Goal: Communication & Community: Answer question/provide support

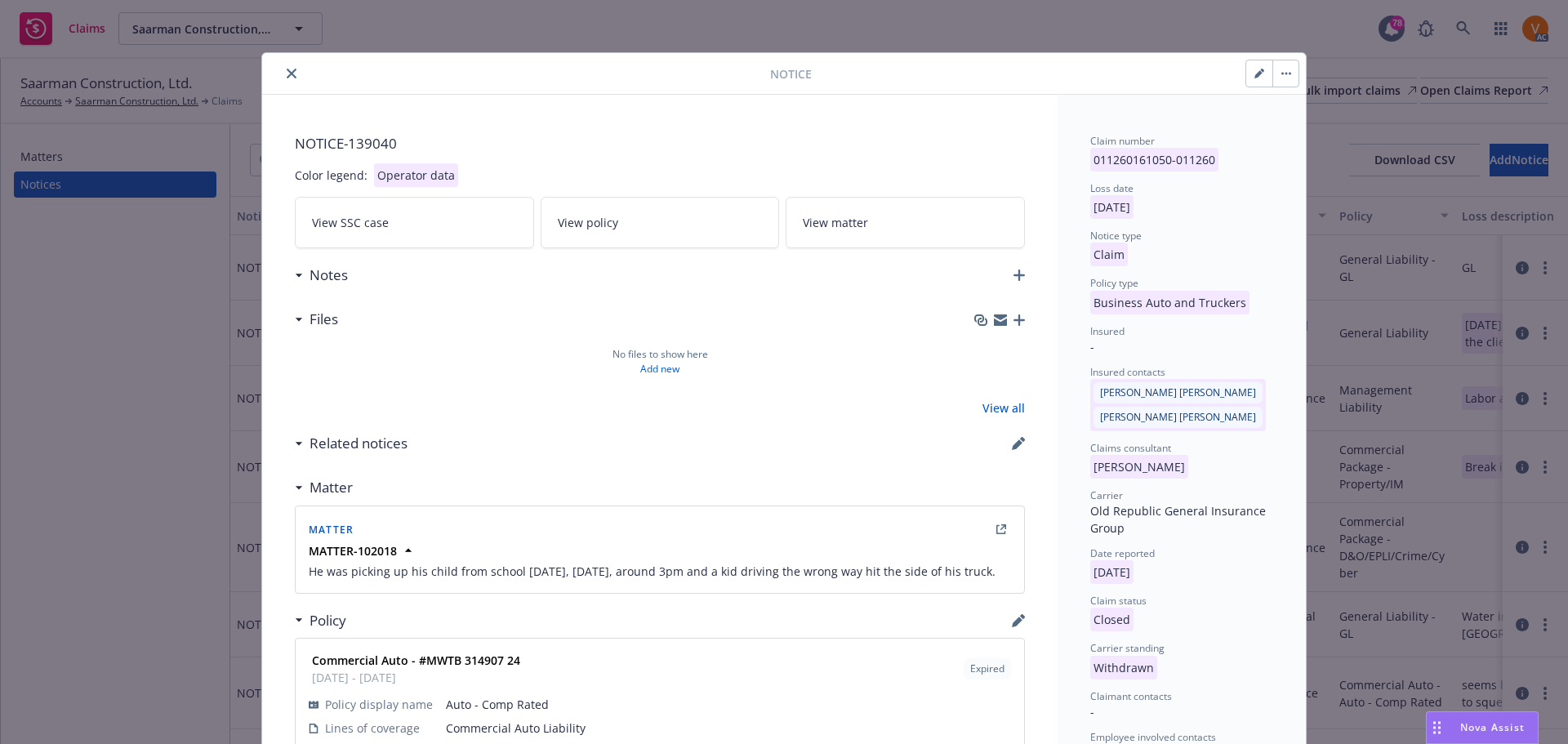
click at [282, 76] on button "close" at bounding box center [291, 73] width 19 height 19
click at [1249, 84] on div "Notice" at bounding box center [784, 73] width 1043 height 41
click at [1257, 71] on icon "button" at bounding box center [1258, 74] width 8 height 8
select select "BUSINESS_AUTO_AND_TRUCKERS"
select select "closed"
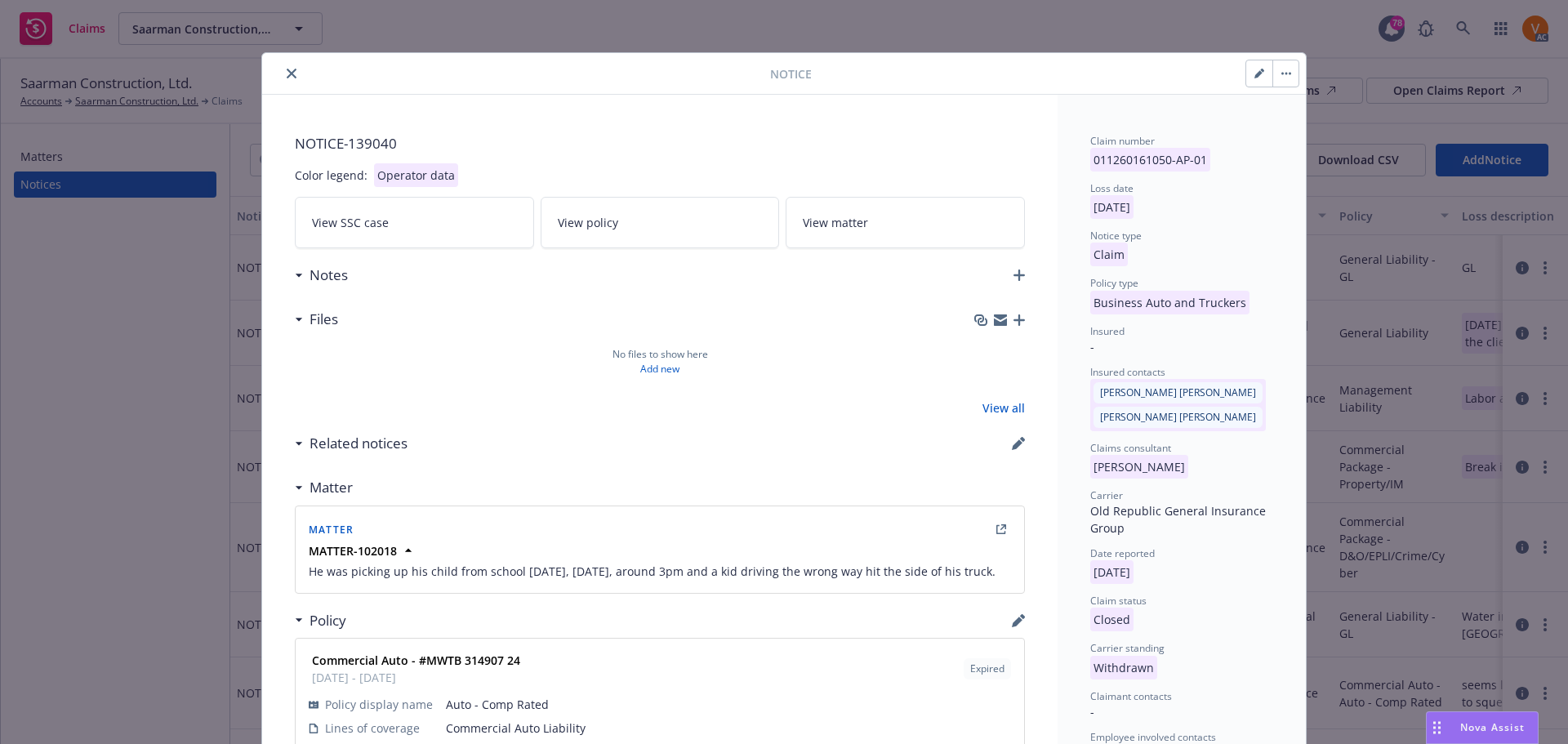
select select "CLAIM"
select select "WITHDRAWN"
select select "closed"
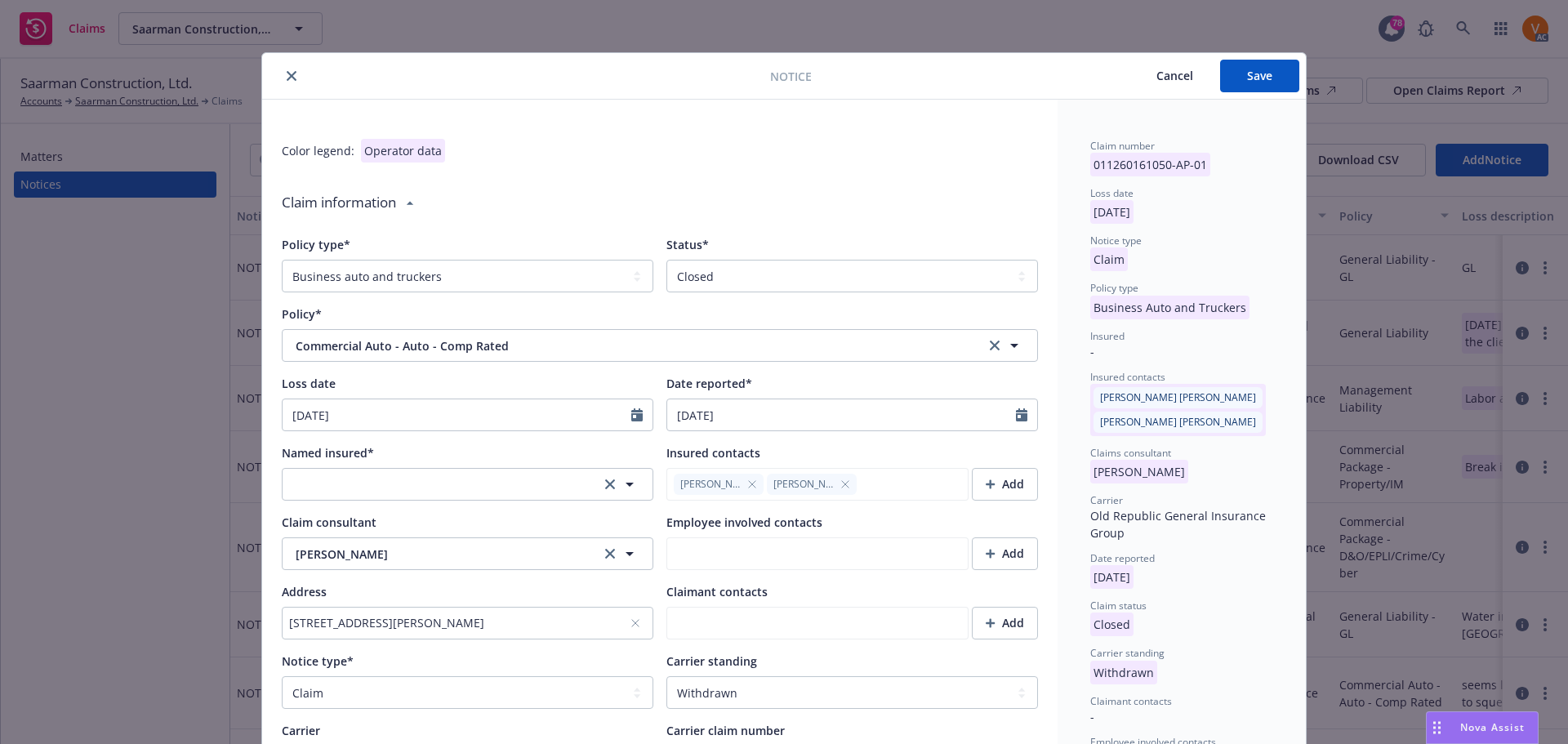
type textarea "x"
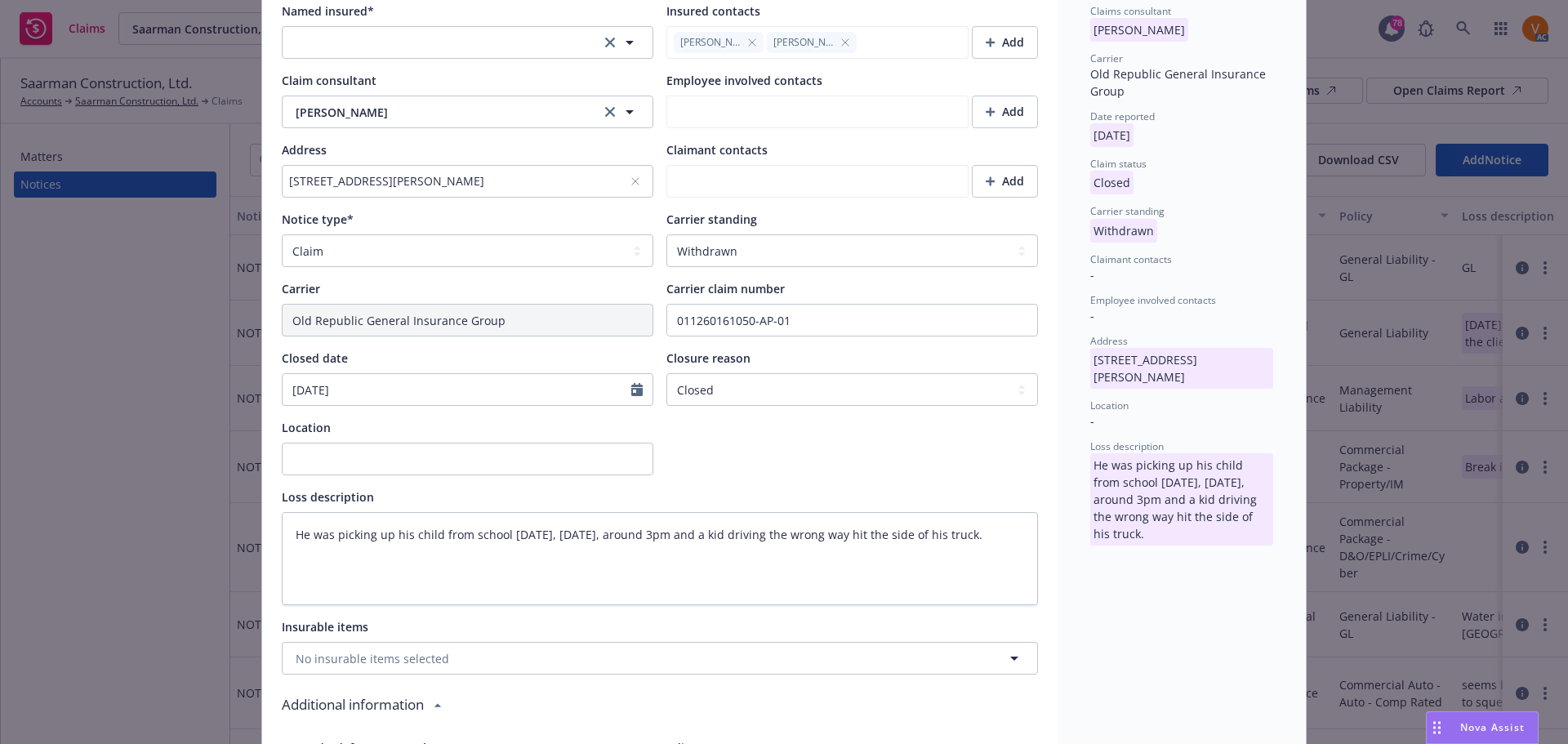
scroll to position [571, 0]
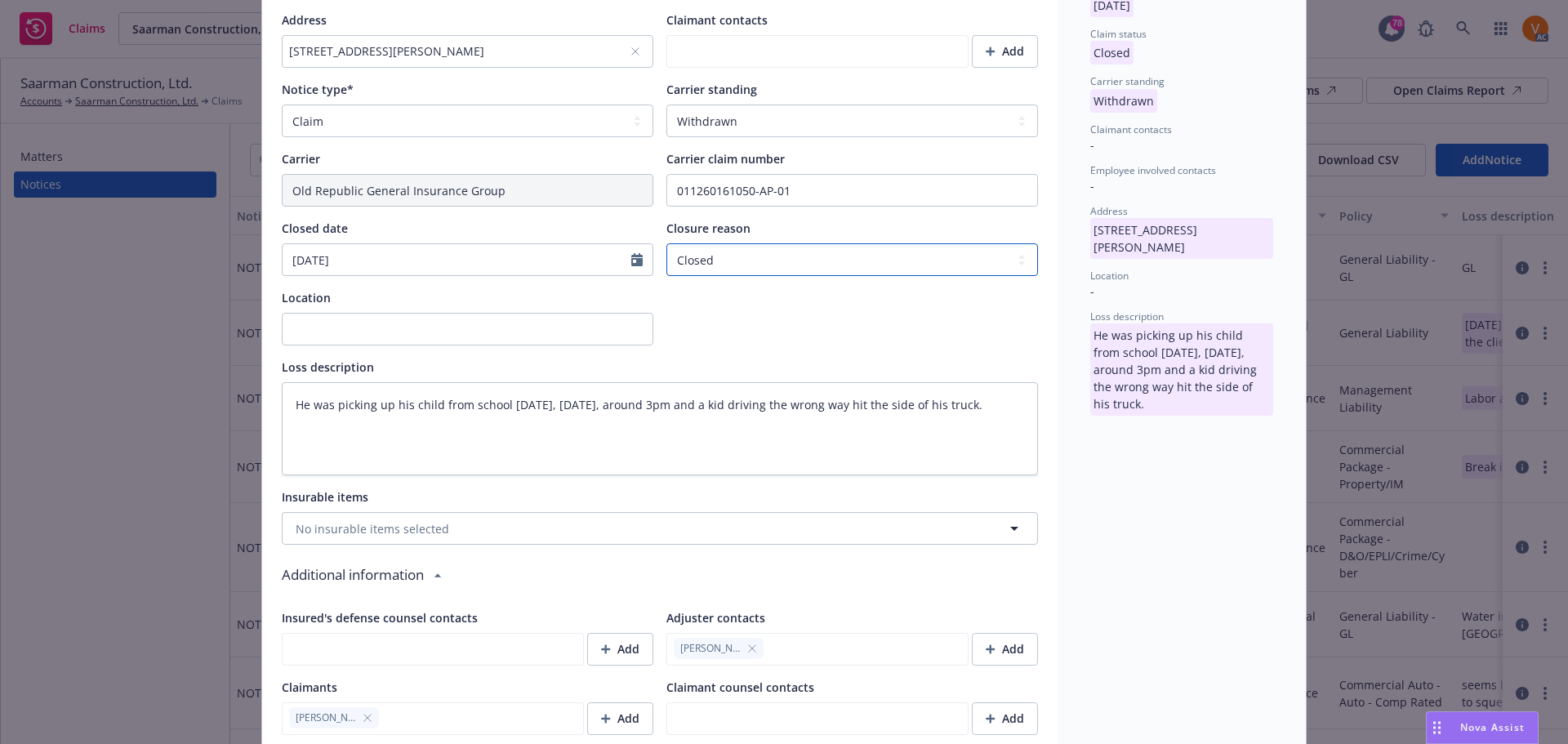
click at [794, 243] on select "Select claim closure reason Administrative closure Closed Closed no liability f…" at bounding box center [851, 260] width 371 height 33
click at [784, 104] on select "Select a carrier standing Closed Not submitted Open Reopened Subrogated Withdra…" at bounding box center [851, 121] width 371 height 33
select select "CLOSED"
click at [666, 104] on select "Select a carrier standing Closed Not submitted Open Reopened Subrogated Withdra…" at bounding box center [851, 121] width 371 height 33
type textarea "x"
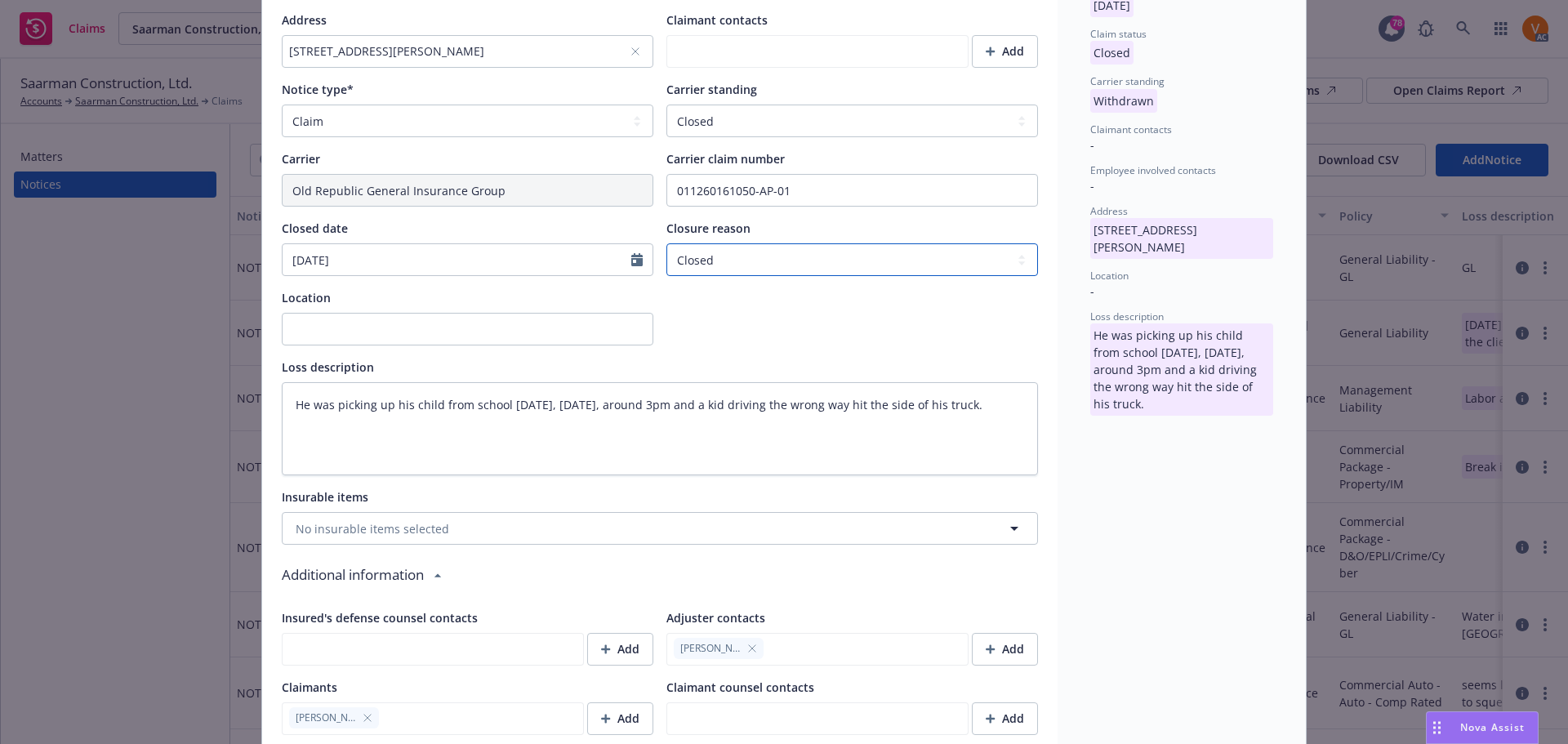
click at [782, 243] on select "Select claim closure reason Administrative closure Closed Closed no liability f…" at bounding box center [851, 260] width 371 height 33
select select "denied-no-liability-found"
click at [666, 243] on select "Select claim closure reason Administrative closure Closed Closed no liability f…" at bounding box center [851, 260] width 371 height 33
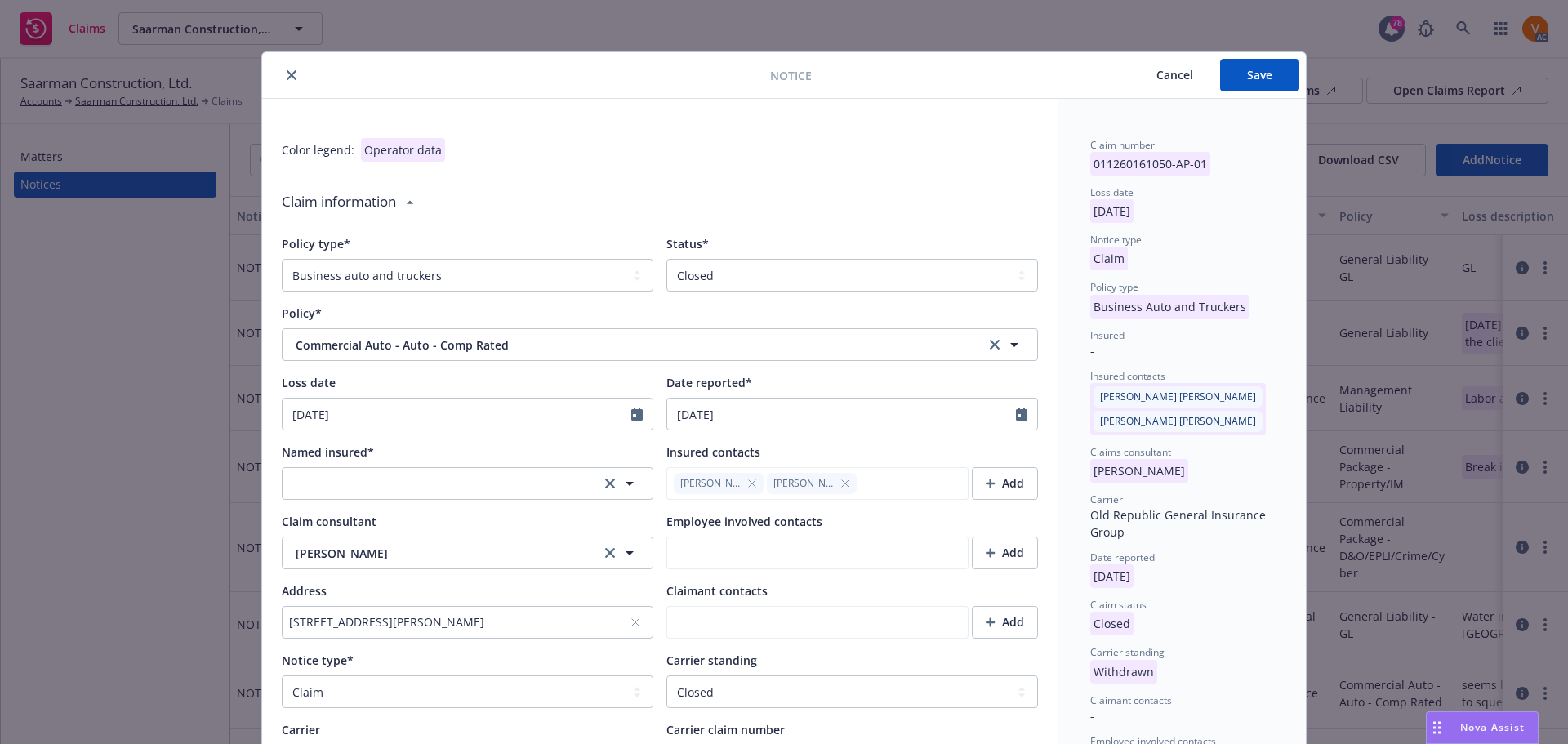
scroll to position [0, 0]
click at [1235, 75] on button "Save" at bounding box center [1259, 76] width 79 height 33
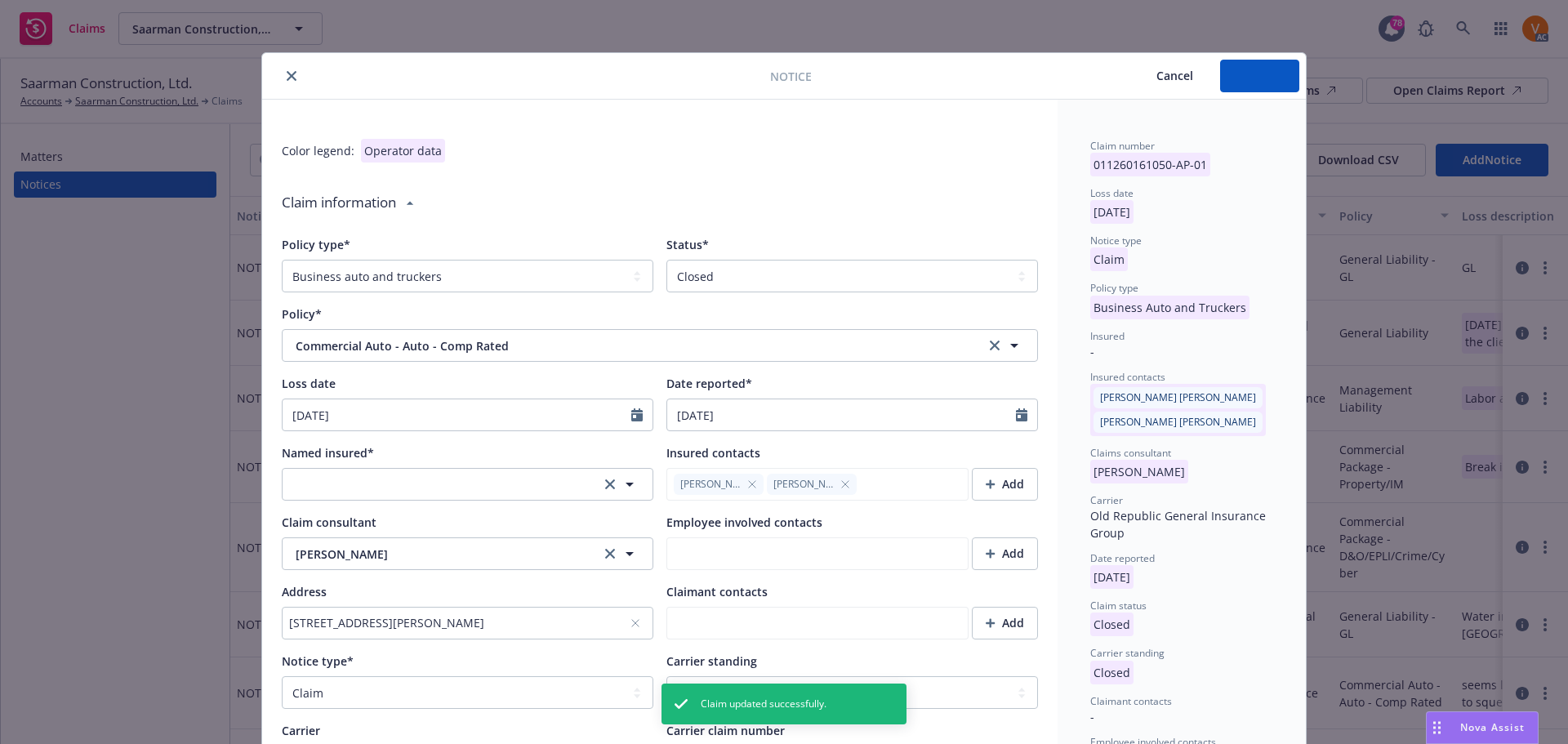
type textarea "x"
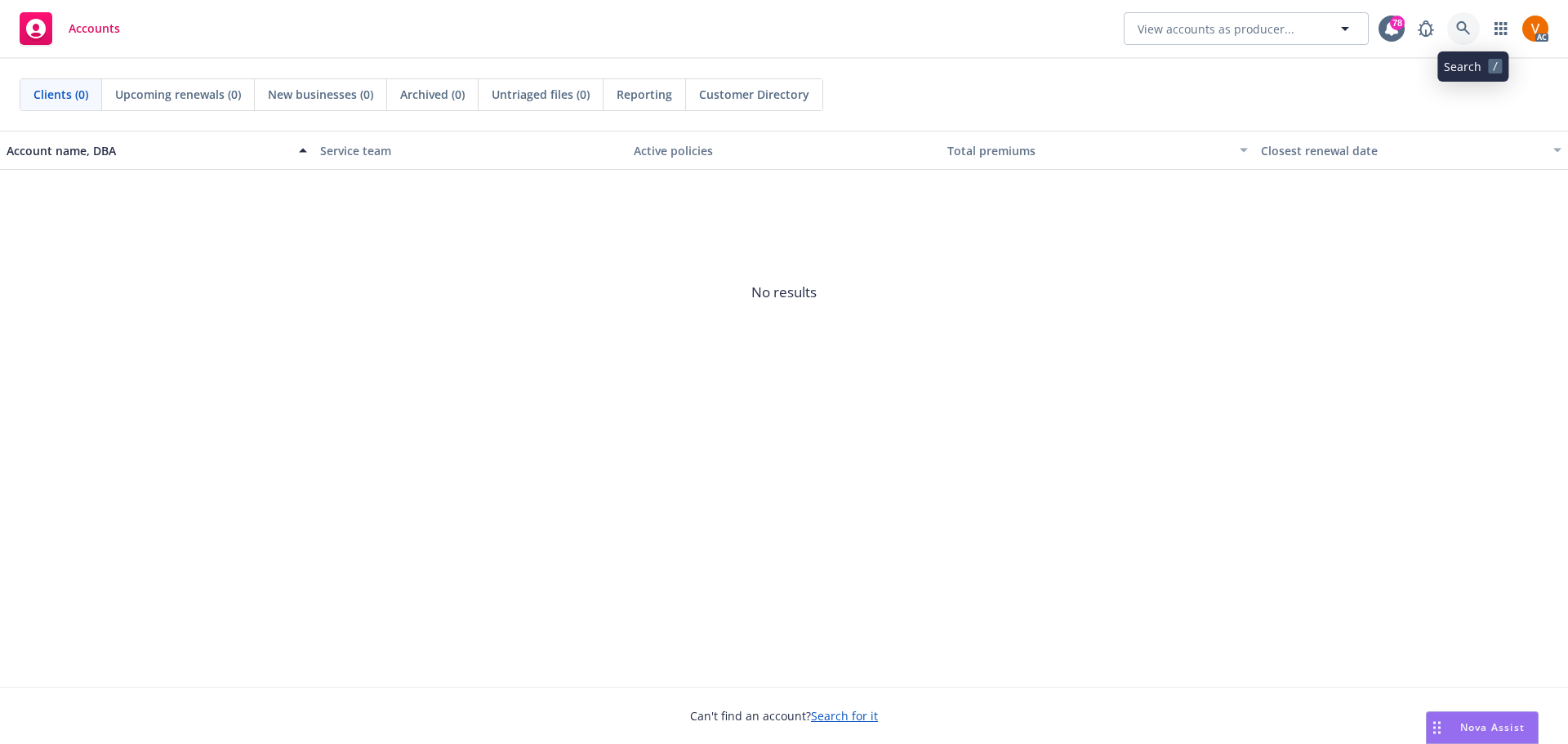
click at [1471, 29] on icon at bounding box center [1463, 28] width 14 height 14
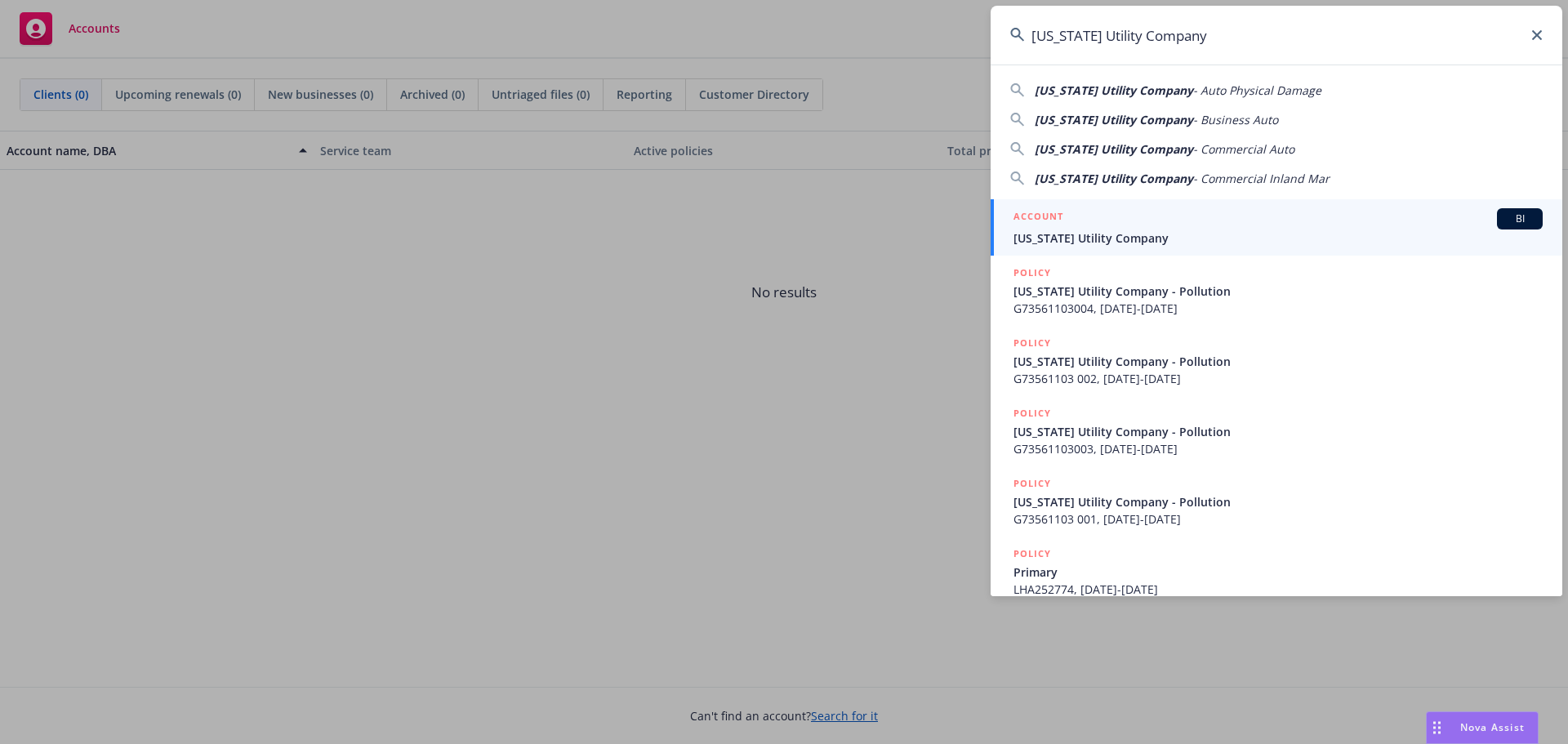
type input "[US_STATE] Utility Company"
click at [1104, 222] on div "ACCOUNT BI" at bounding box center [1278, 219] width 529 height 21
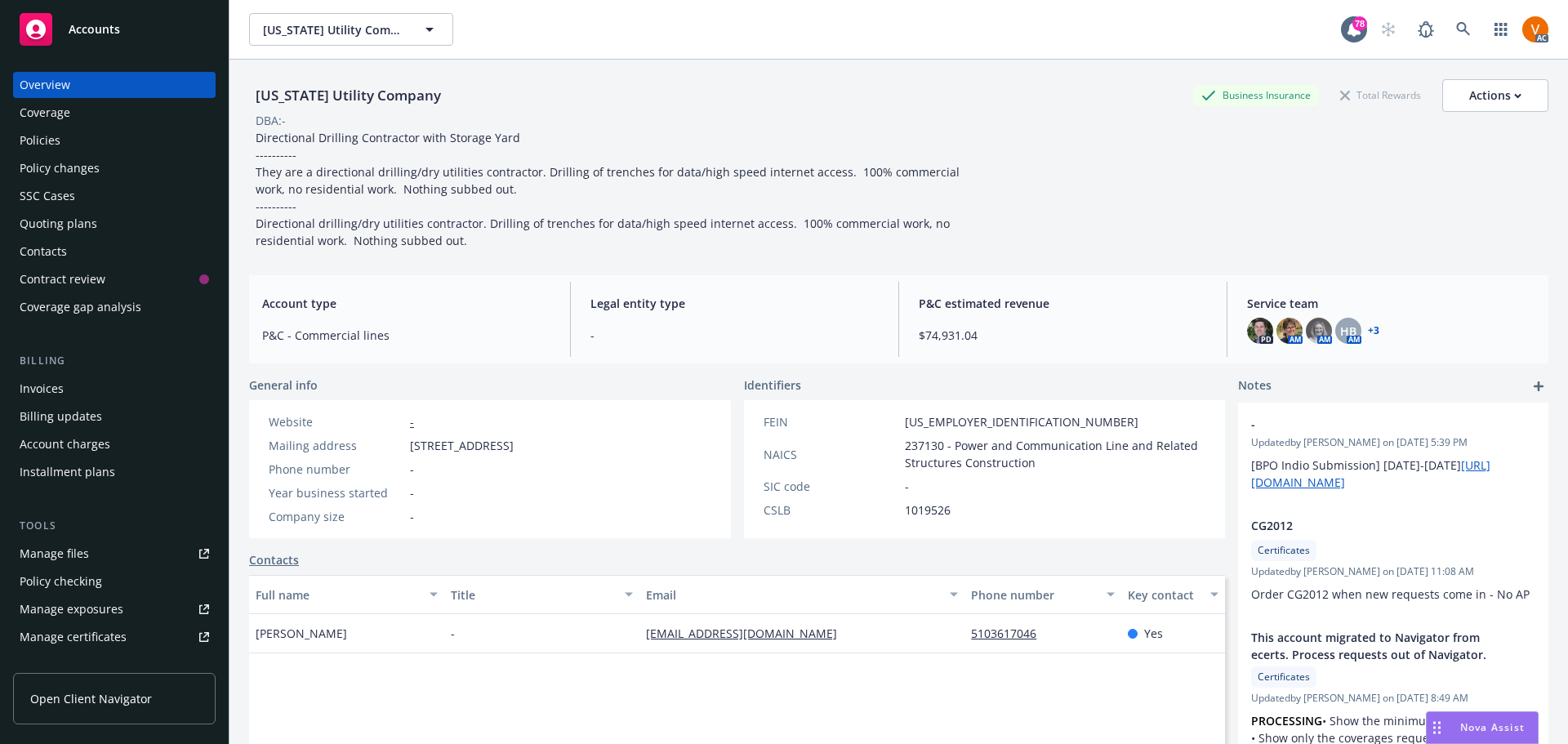
click at [170, 127] on div "Policies" at bounding box center [114, 140] width 189 height 26
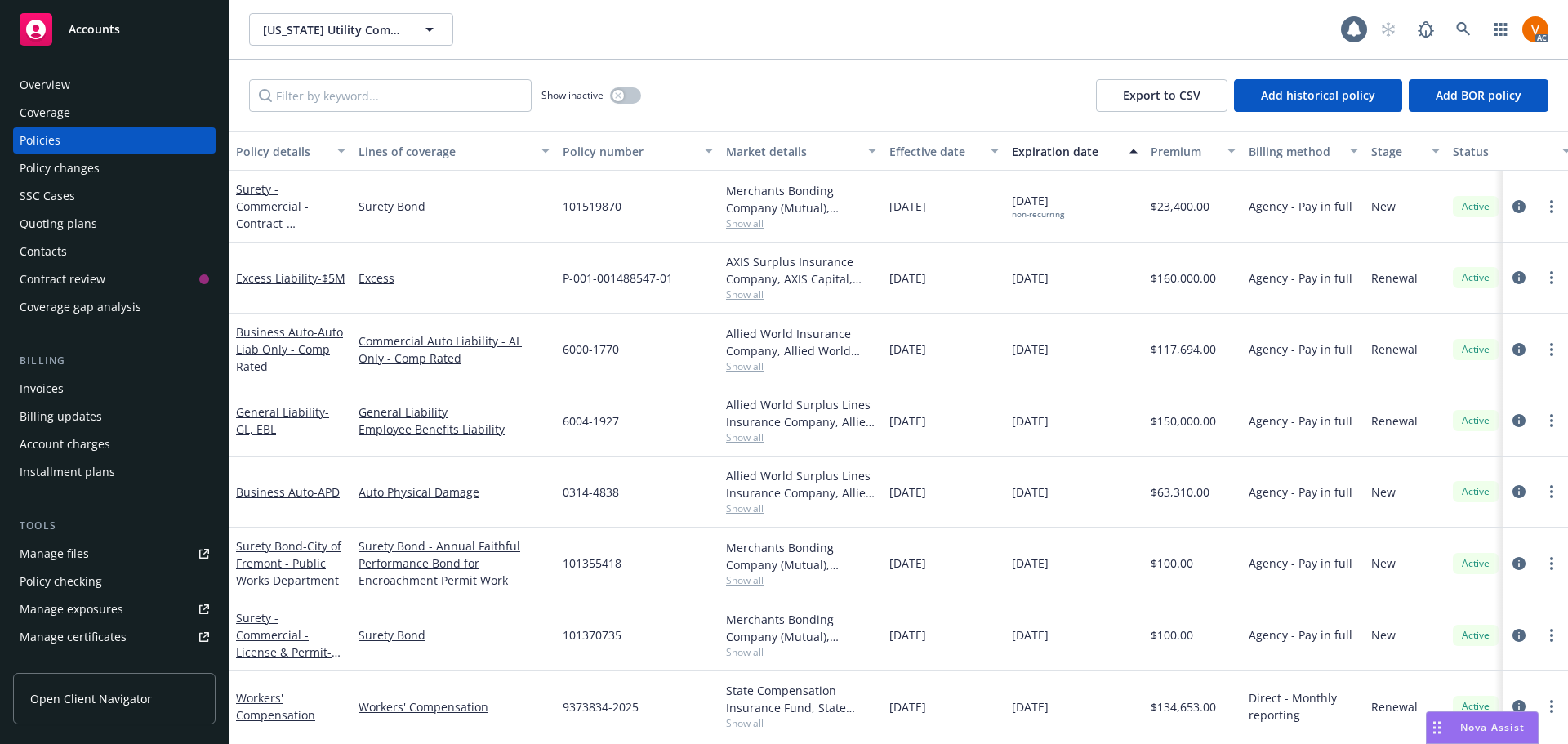
click at [151, 62] on div "Overview Coverage Policies Policy changes SSC Cases Quoting plans Contacts Cont…" at bounding box center [114, 398] width 229 height 692
click at [41, 72] on div "Overview" at bounding box center [44, 84] width 50 height 26
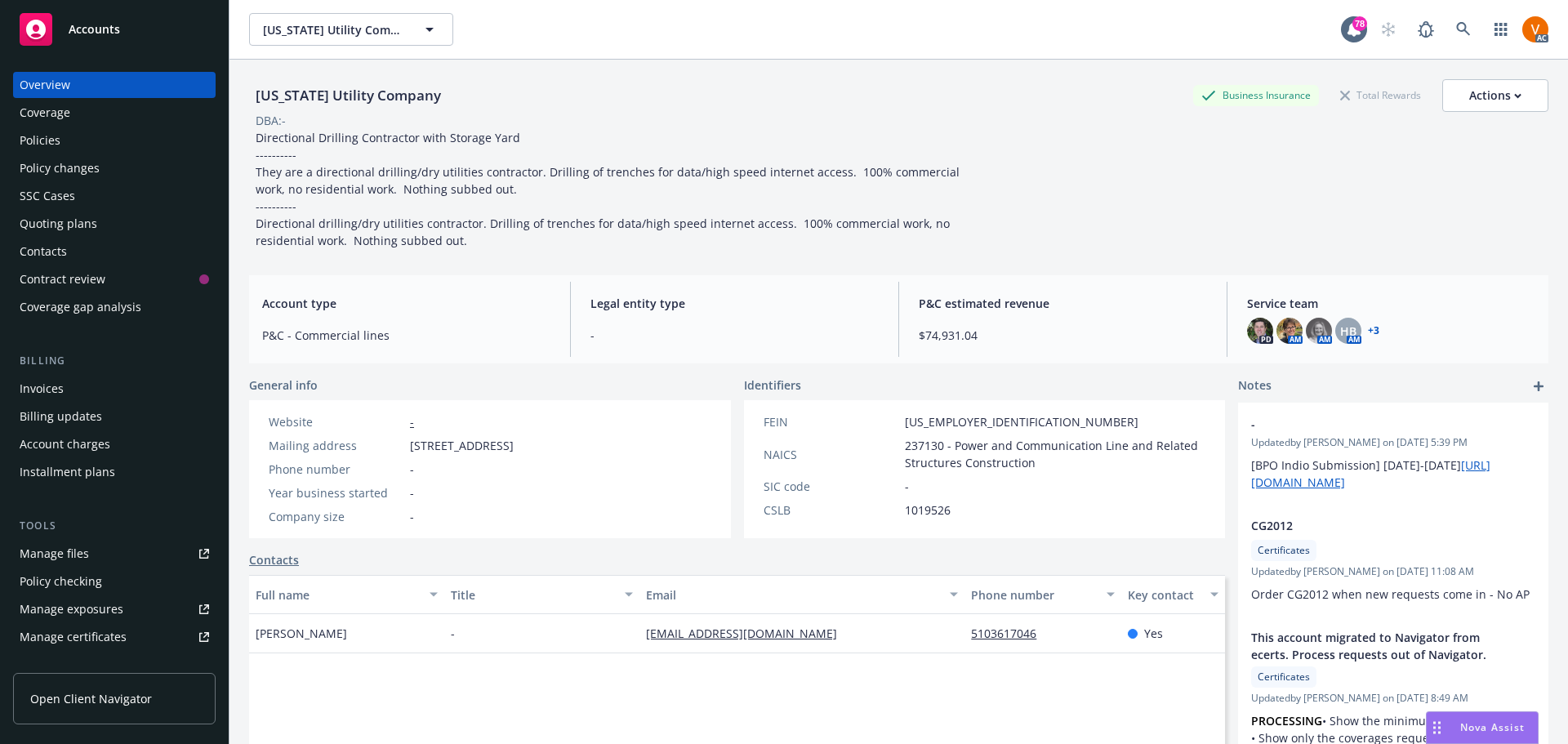
click at [1472, 727] on span "Nova Assist" at bounding box center [1492, 727] width 65 height 14
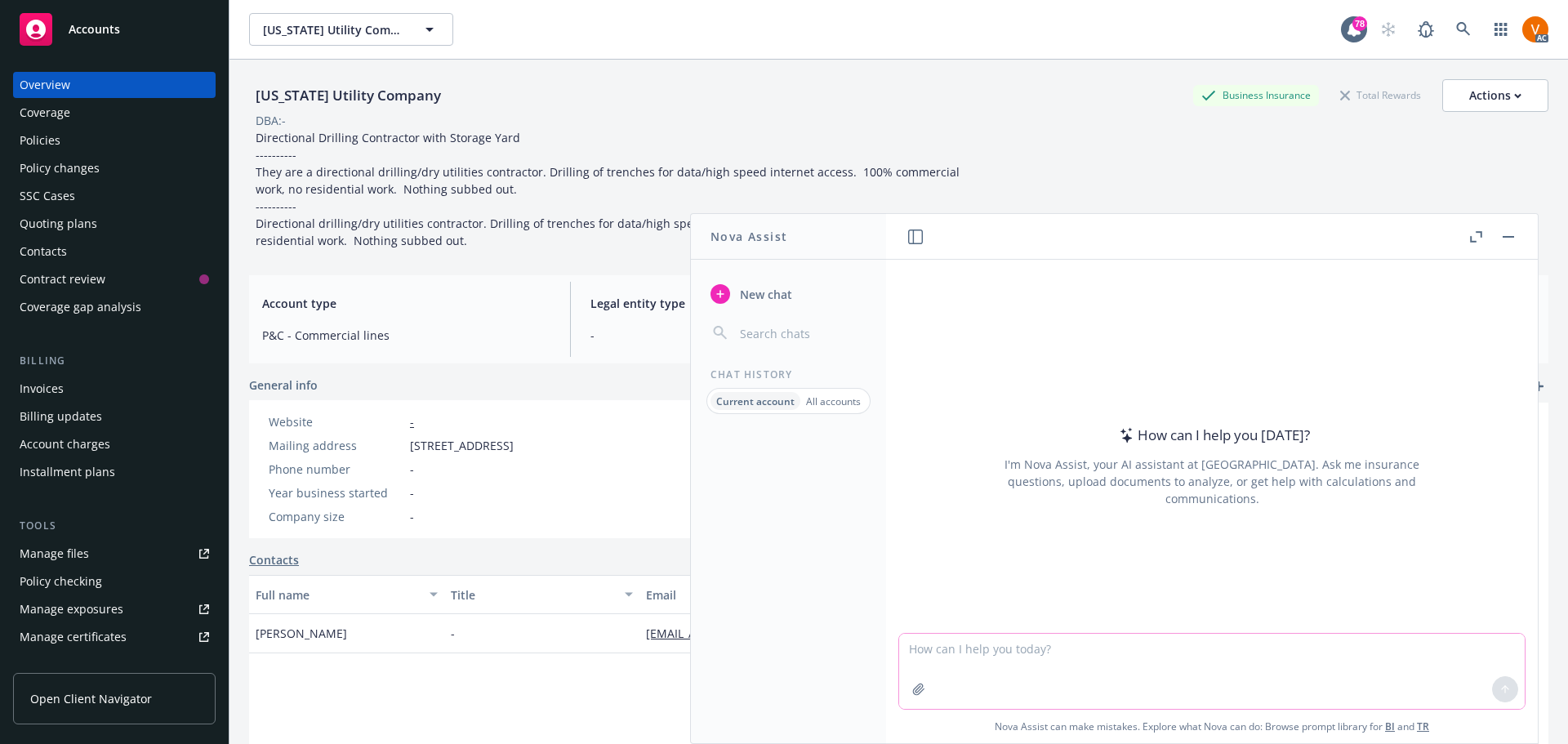
click at [1151, 654] on textarea at bounding box center [1212, 672] width 625 height 75
type textarea "COREECT GRAMMAR:"
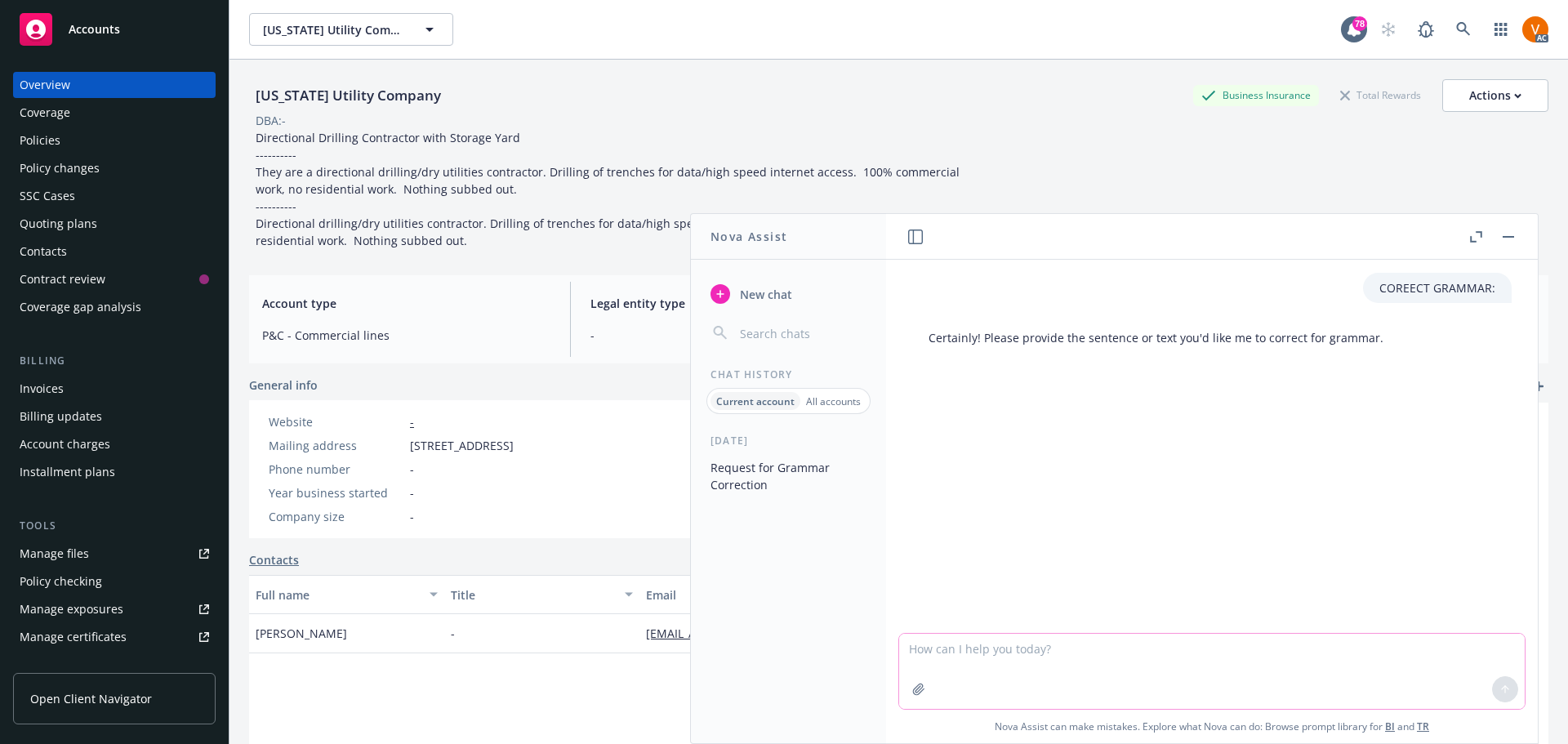
paste textarea "HI David, Thank you information and update. At this time i recommend noticing y…"
type textarea "HI David, Thank you information and update. At this time i recommend noticing y…"
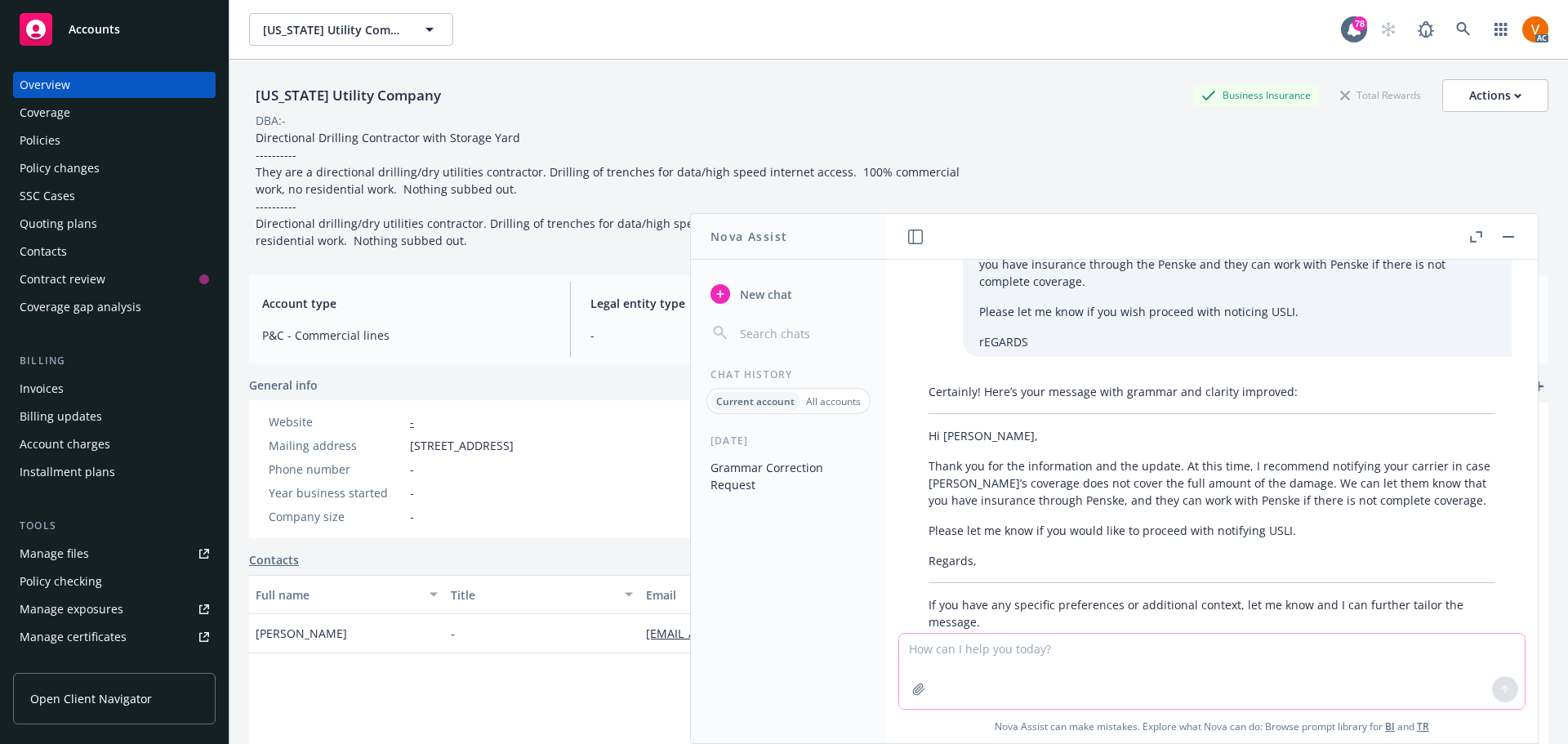
scroll to position [188, 0]
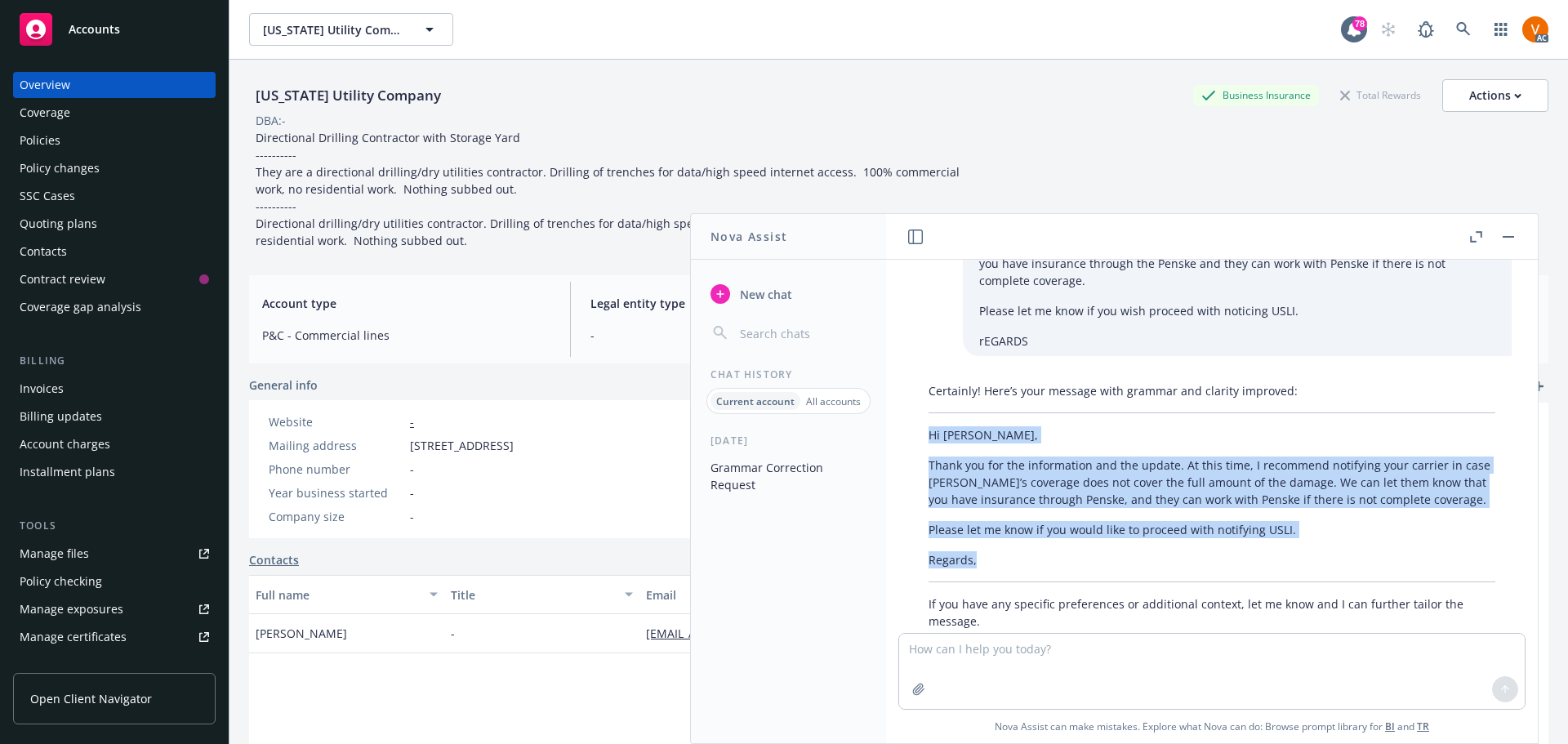
drag, startPoint x: 980, startPoint y: 531, endPoint x: 912, endPoint y: 402, distance: 145.8
click at [912, 402] on div "Certainly! Here’s your message with grammar and clarity improved: Hi David, Tha…" at bounding box center [1211, 506] width 599 height 261
copy div "Hi David, Thank you for the information and the update. At this time, I recomme…"
click at [1509, 235] on button "button" at bounding box center [1508, 236] width 19 height 19
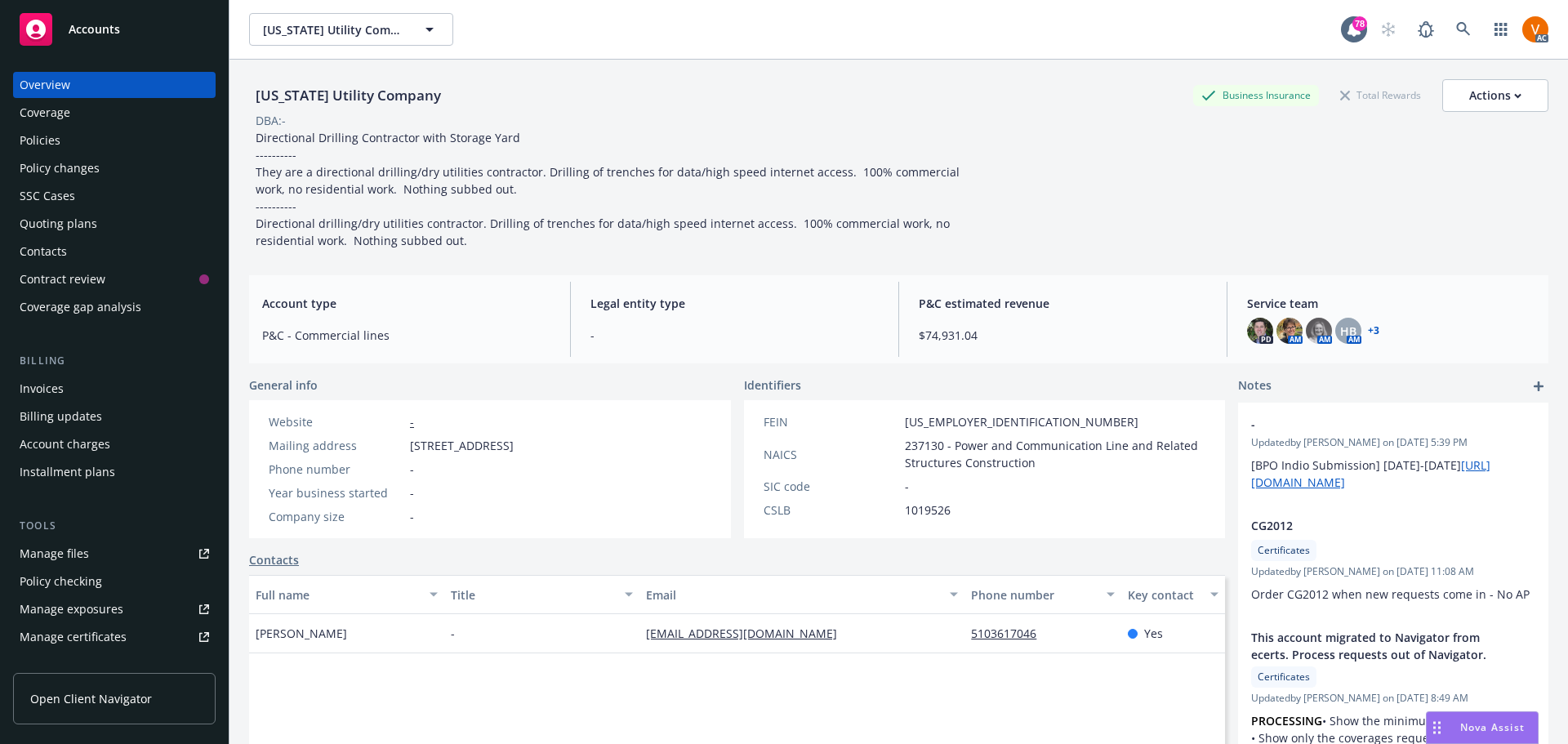
click at [1367, 326] on link "+ 3" at bounding box center [1373, 331] width 12 height 10
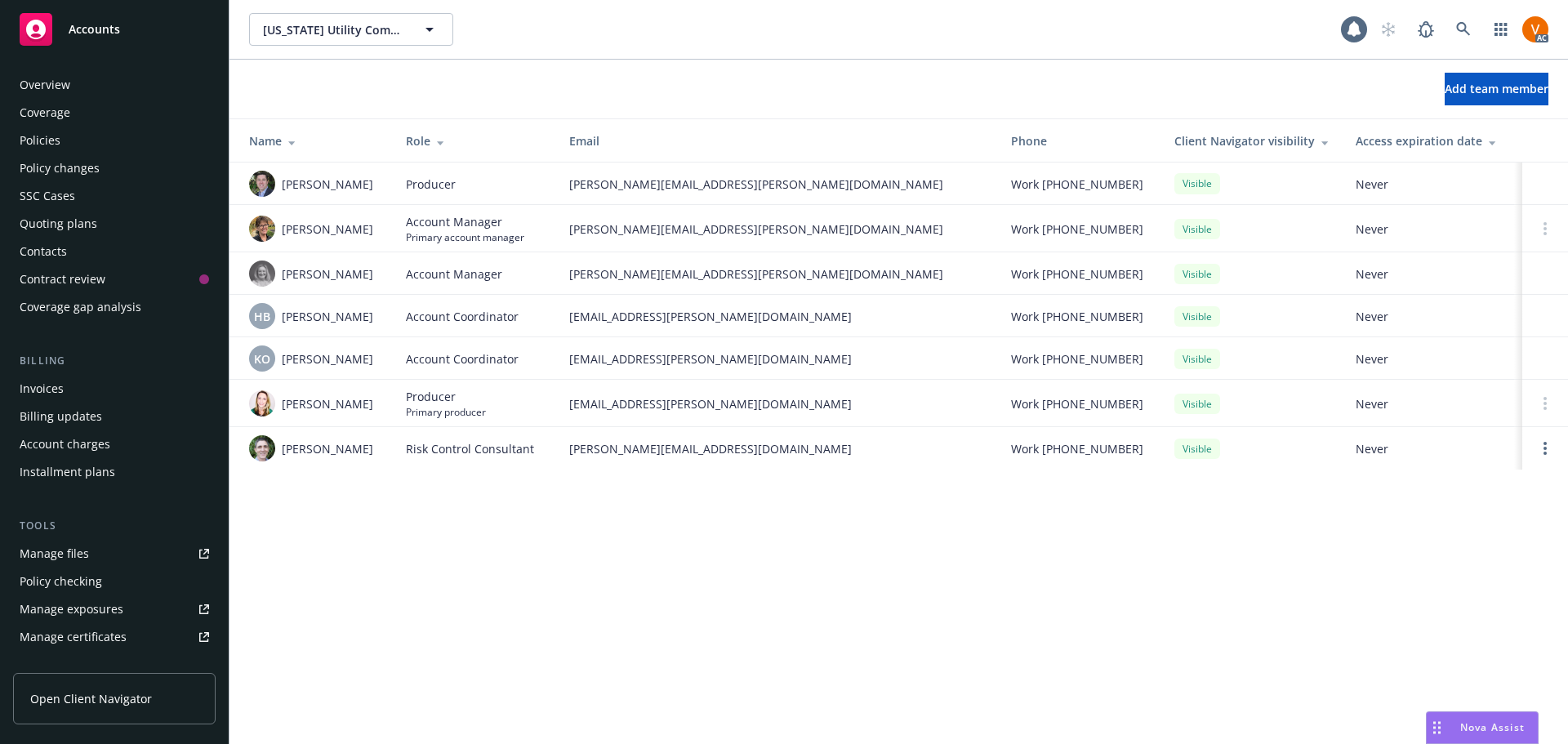
scroll to position [218, 0]
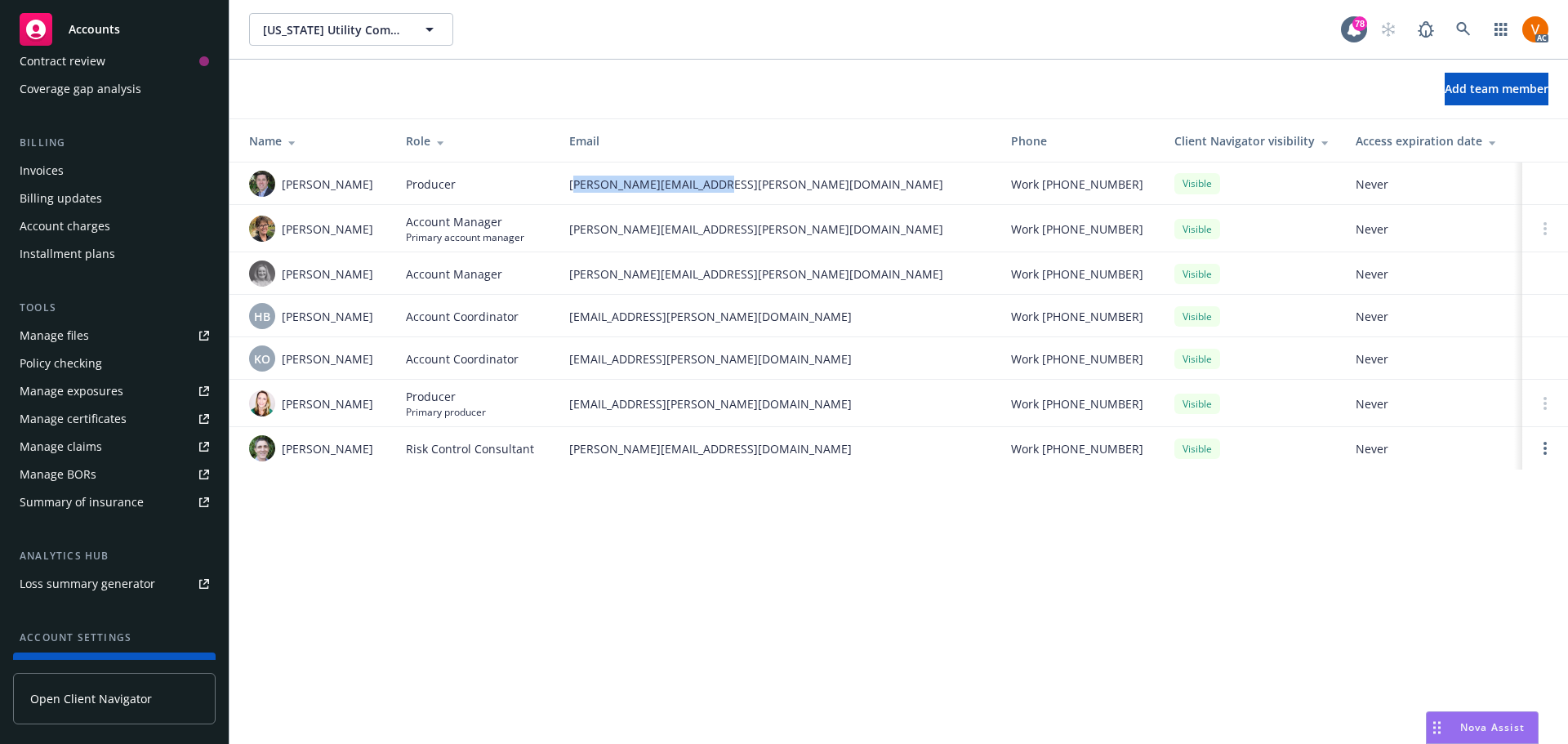
drag, startPoint x: 714, startPoint y: 183, endPoint x: 577, endPoint y: 178, distance: 137.1
click at [577, 178] on span "[PERSON_NAME][EMAIL_ADDRESS][PERSON_NAME][DOMAIN_NAME]" at bounding box center [777, 184] width 416 height 17
click at [762, 176] on span "[PERSON_NAME][EMAIL_ADDRESS][PERSON_NAME][DOMAIN_NAME]" at bounding box center [777, 184] width 416 height 17
drag, startPoint x: 691, startPoint y: 179, endPoint x: 557, endPoint y: 176, distance: 134.0
click at [557, 176] on td "[PERSON_NAME][EMAIL_ADDRESS][PERSON_NAME][DOMAIN_NAME]" at bounding box center [777, 183] width 442 height 42
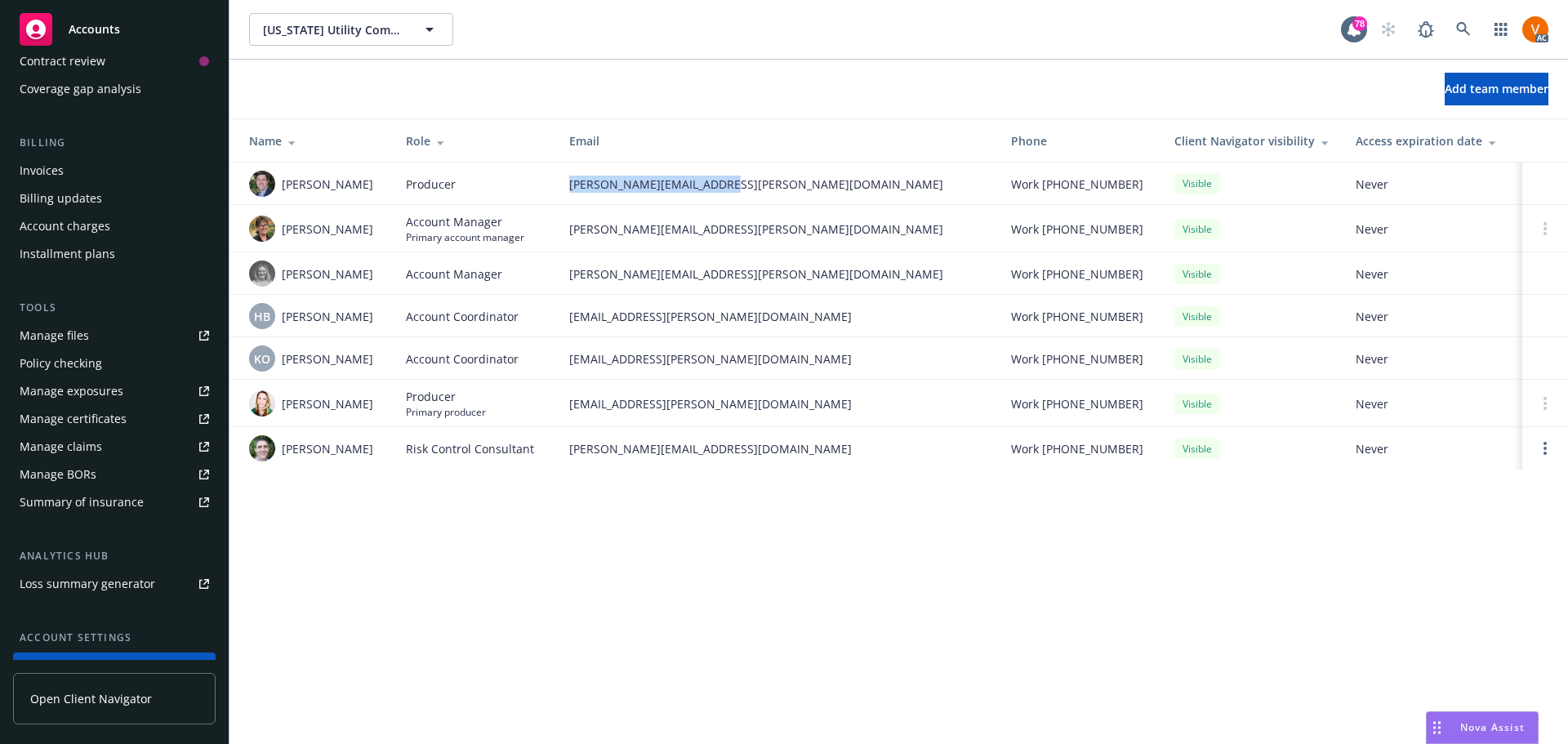
copy span "[PERSON_NAME][EMAIL_ADDRESS][PERSON_NAME][DOMAIN_NAME]"
drag, startPoint x: 736, startPoint y: 217, endPoint x: 564, endPoint y: 223, distance: 172.1
click at [564, 223] on td "[PERSON_NAME][EMAIL_ADDRESS][PERSON_NAME][DOMAIN_NAME]" at bounding box center [777, 228] width 442 height 47
copy span "[PERSON_NAME][EMAIL_ADDRESS][PERSON_NAME][DOMAIN_NAME]"
drag, startPoint x: 740, startPoint y: 394, endPoint x: 565, endPoint y: 393, distance: 175.0
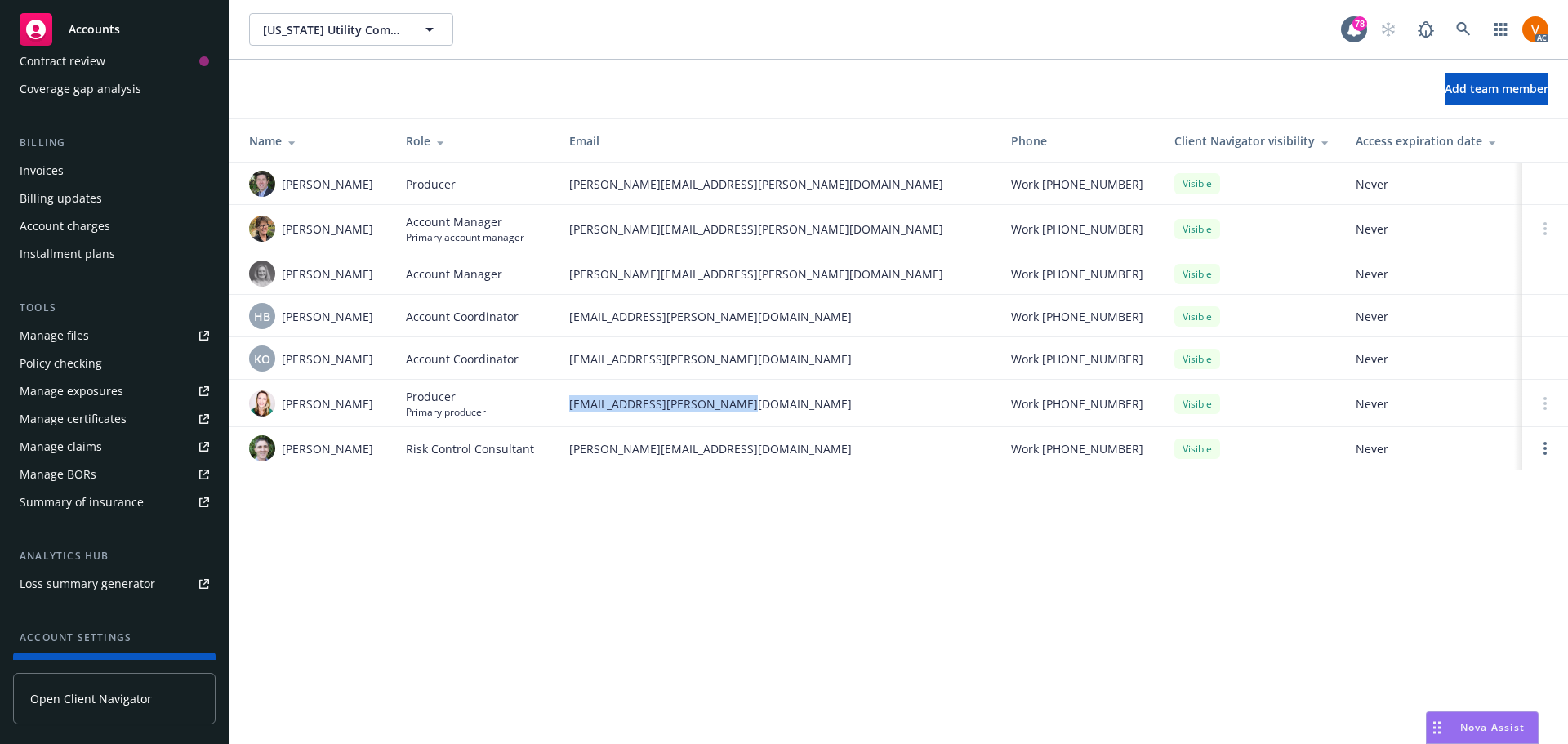
click at [565, 393] on td "[EMAIL_ADDRESS][PERSON_NAME][DOMAIN_NAME]" at bounding box center [777, 402] width 442 height 47
copy span "[EMAIL_ADDRESS][PERSON_NAME][DOMAIN_NAME]"
click at [1495, 733] on span "Nova Assist" at bounding box center [1492, 727] width 65 height 14
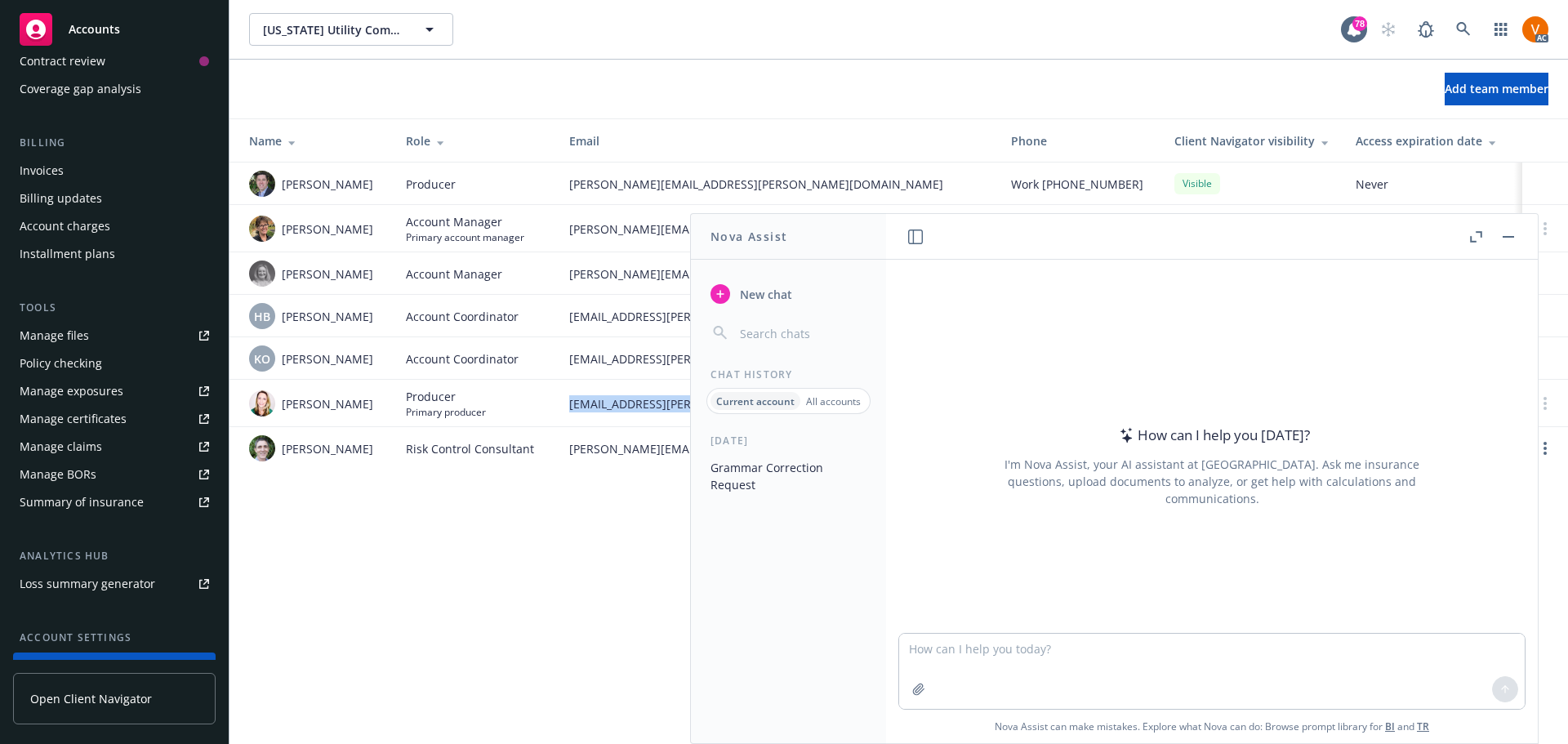
click at [1425, 711] on button "Nova Assist" at bounding box center [1481, 728] width 113 height 33
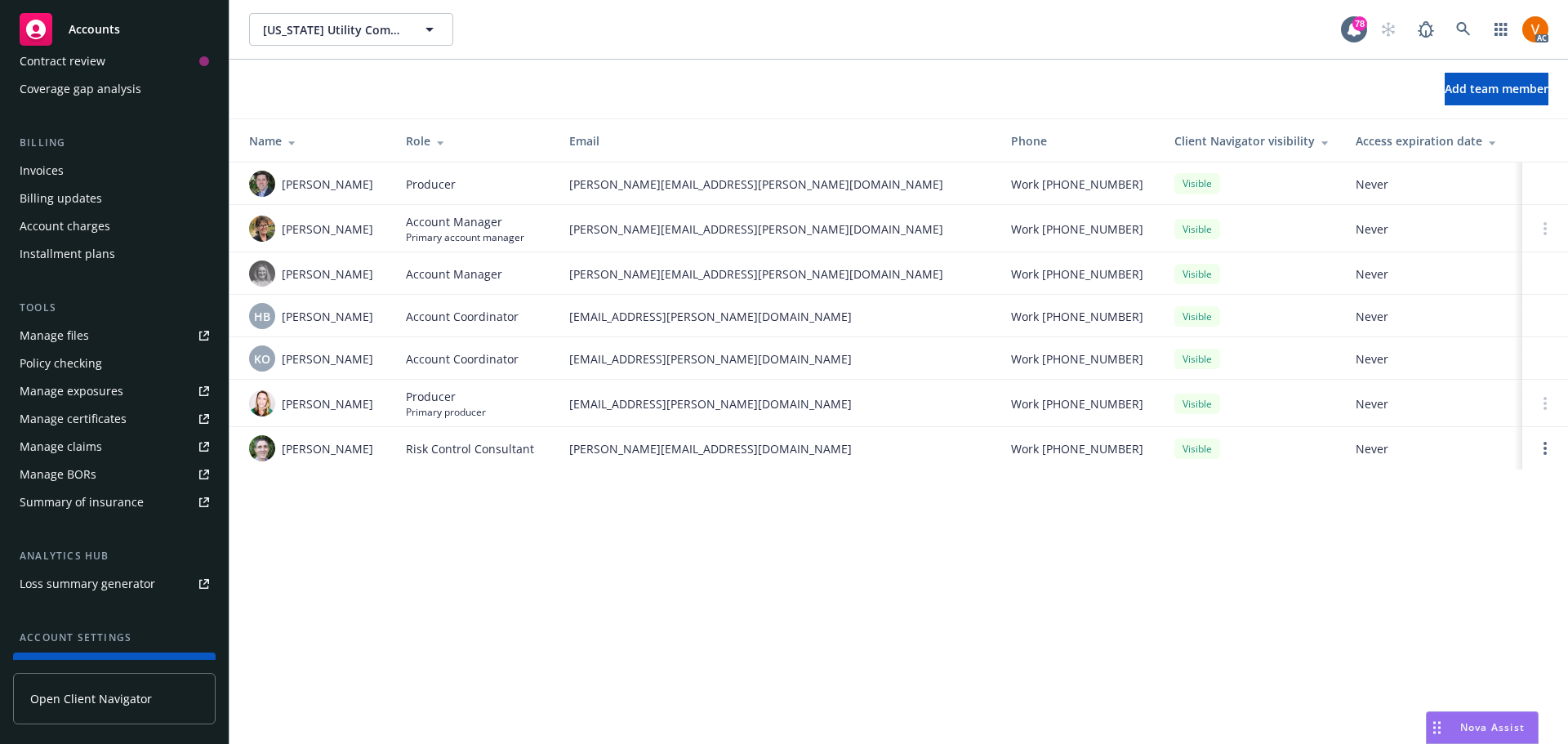
click at [1472, 709] on div "[US_STATE] Utility Company [US_STATE] Utility Company 78 AC Add team member Nam…" at bounding box center [898, 372] width 1338 height 744
click at [1481, 734] on span "Nova Assist" at bounding box center [1492, 727] width 65 height 14
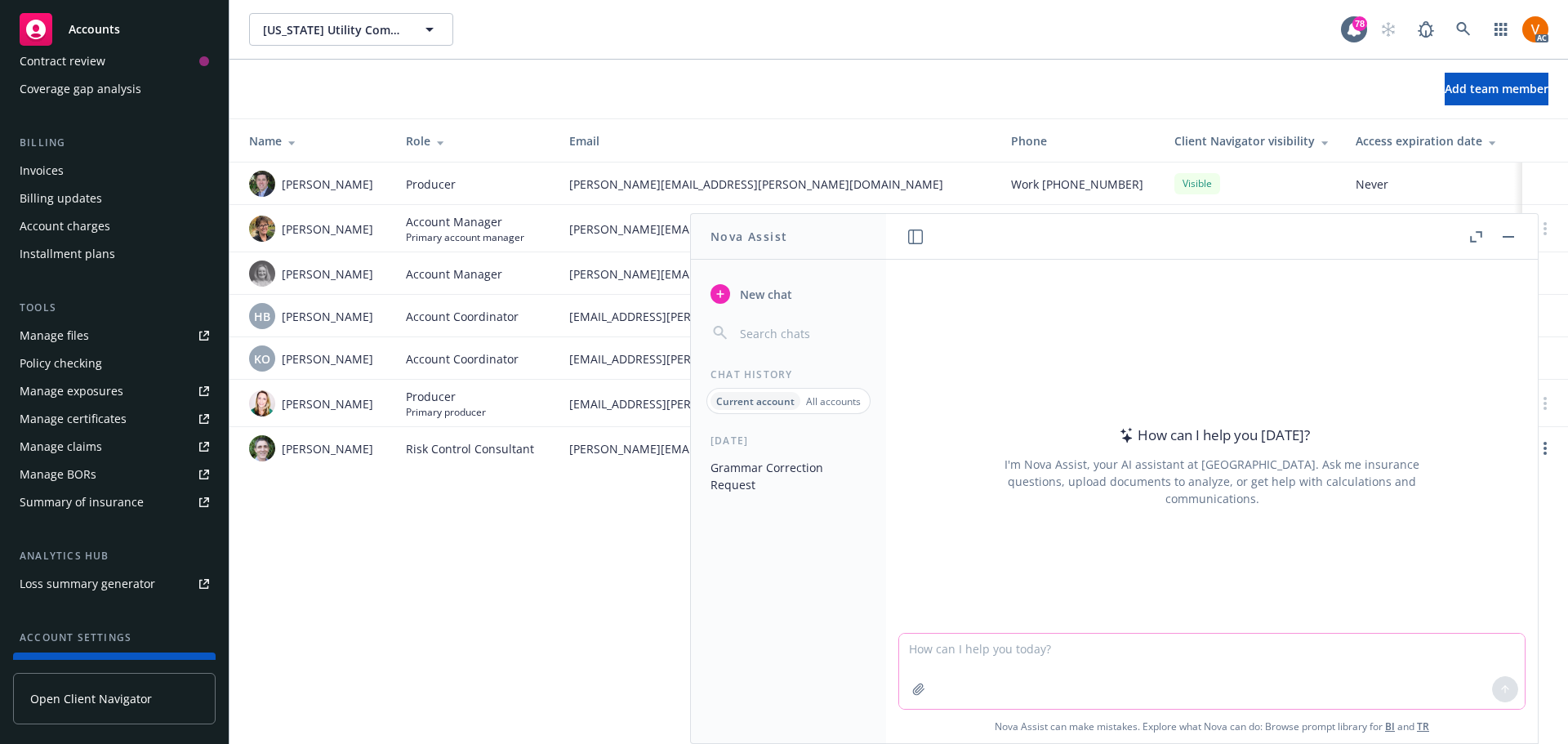
click at [1221, 681] on textarea at bounding box center [1212, 672] width 625 height 75
type textarea "correct grammar:"
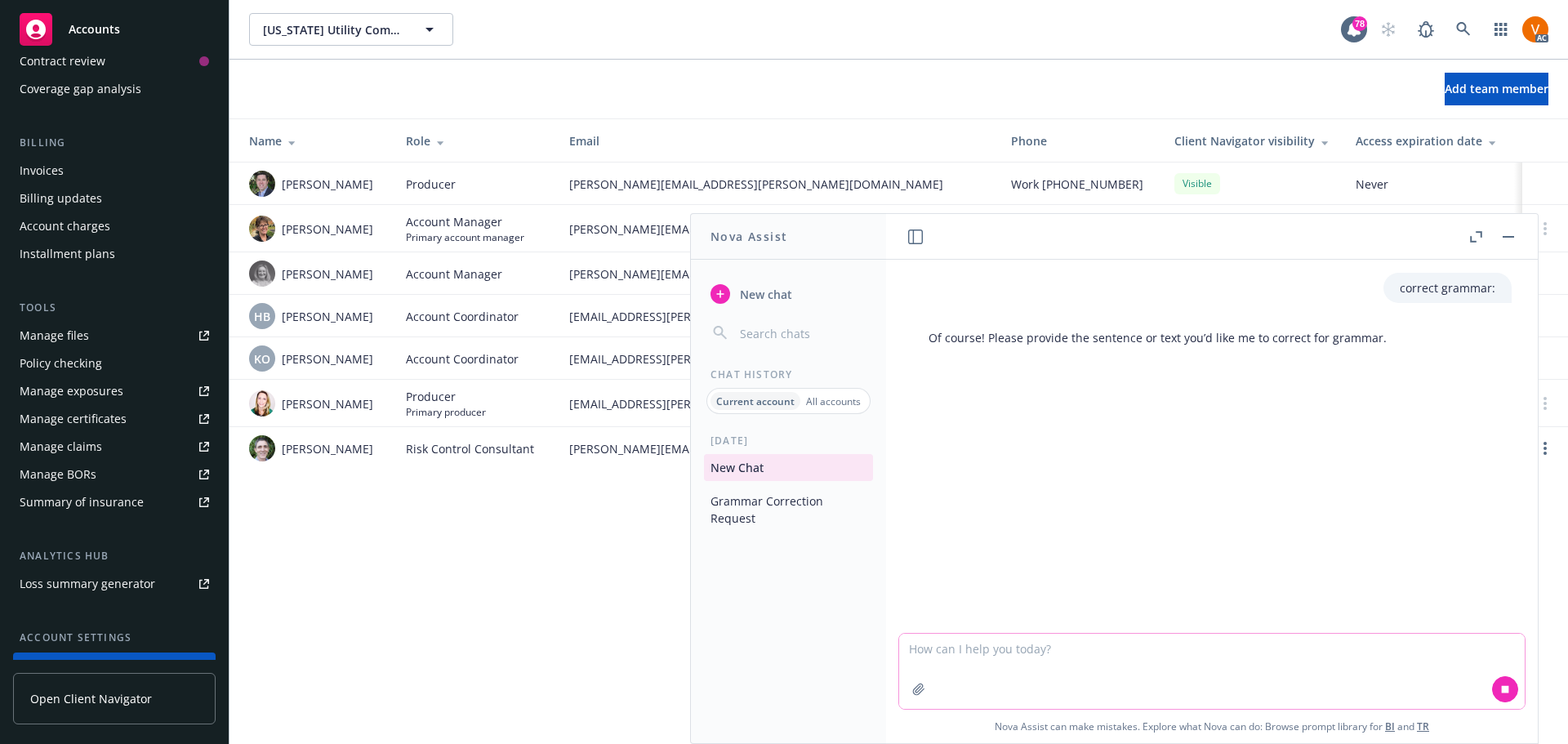
paste textarea "L ip dolo Sitametc'a elitse doei tem in utla etdo magnaaliq en admi veniamq nos…"
type textarea "L ip dolo Sitametc'a elitse doei tem in utla etdo magnaaliq en admi veniamq nos…"
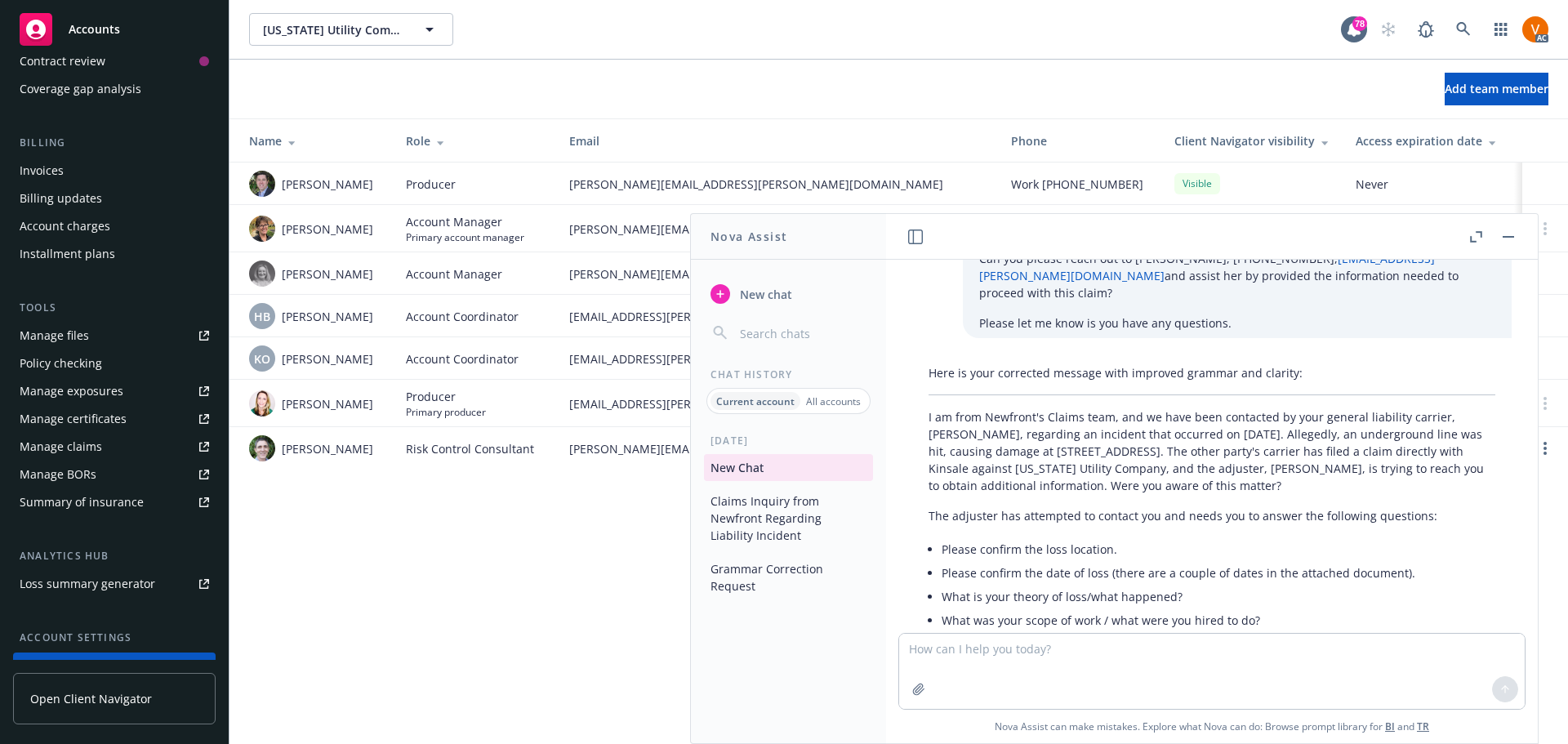
scroll to position [400, 0]
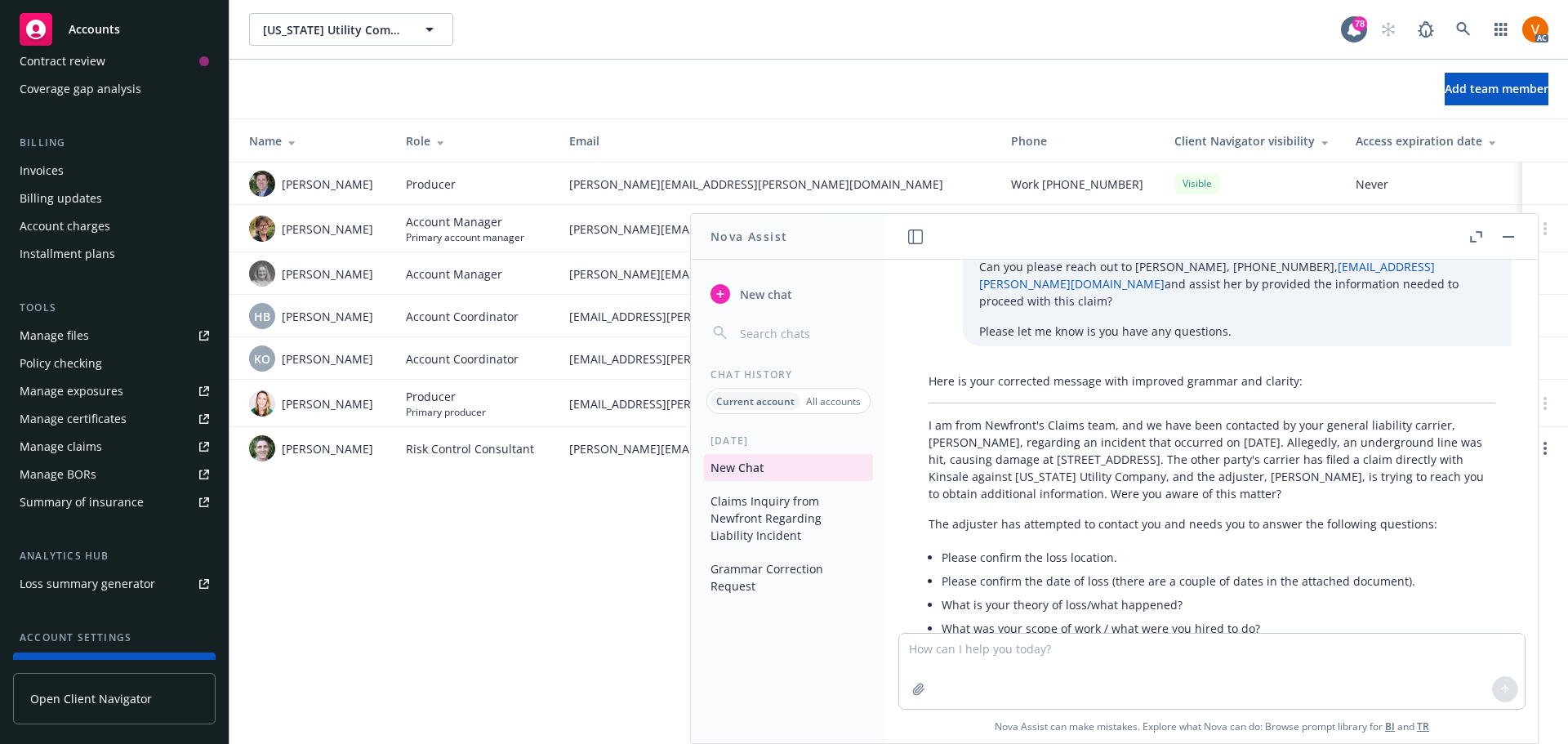
drag, startPoint x: 1178, startPoint y: 571, endPoint x: 910, endPoint y: 384, distance: 326.8
click at [910, 384] on div "Here is your corrected message with improved grammar and clarity: I am from New…" at bounding box center [1212, 631] width 625 height 532
copy div "I am from Newfront's Claims team, and we have been contacted by your general li…"
click at [1515, 231] on button "button" at bounding box center [1508, 236] width 19 height 19
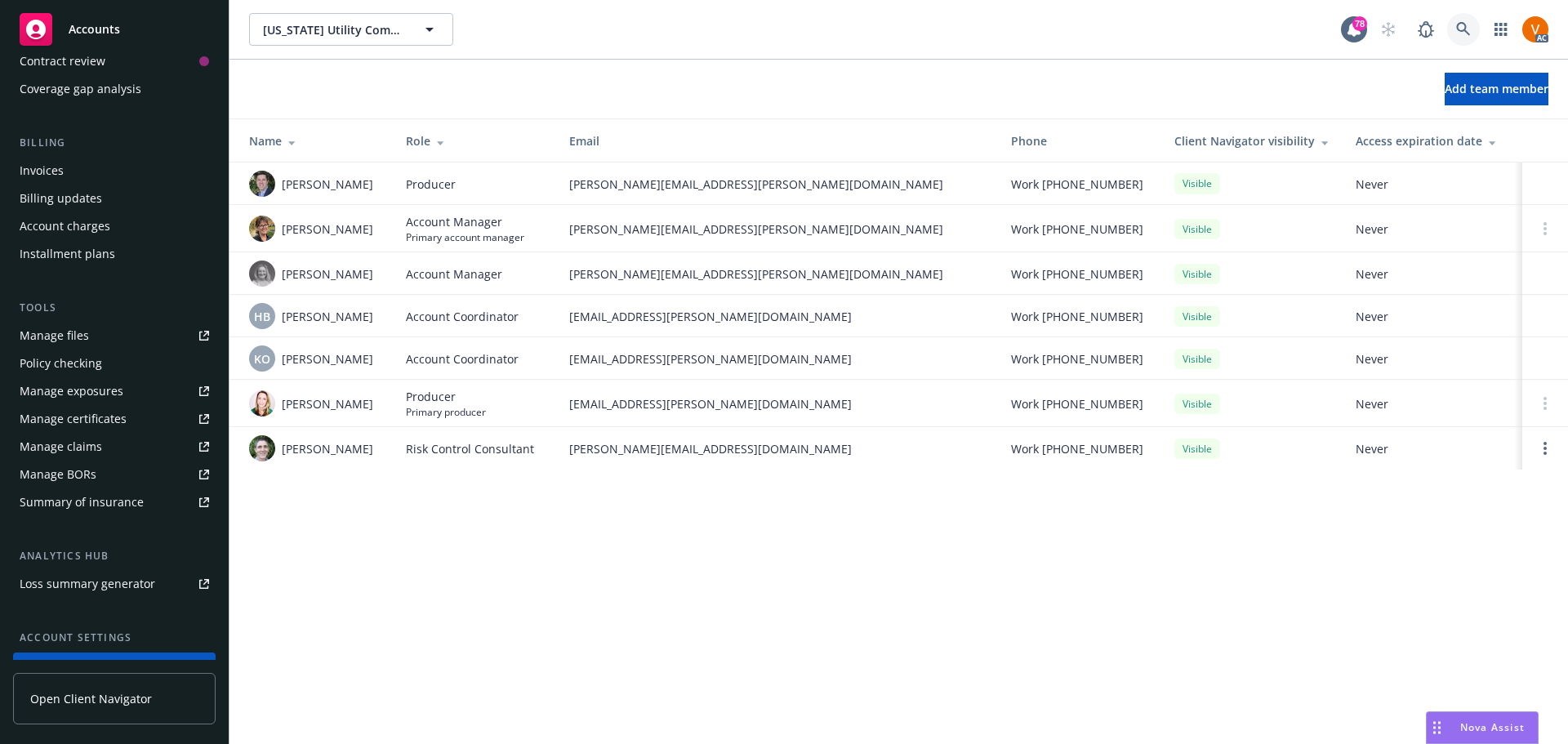
click at [1472, 17] on link at bounding box center [1463, 30] width 33 height 33
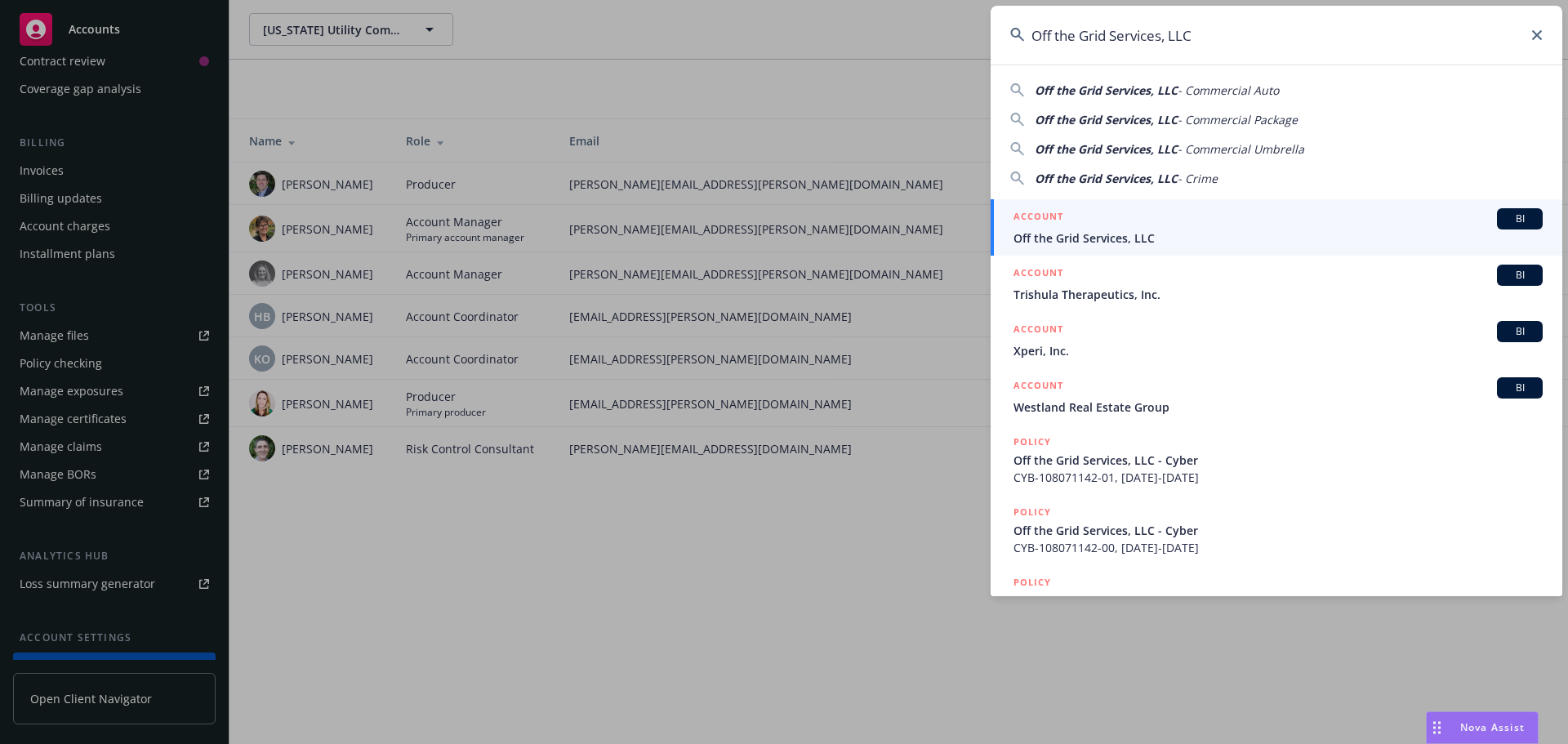
type input "Off the Grid Services, LLC"
click at [1107, 238] on span "Off the Grid Services, LLC" at bounding box center [1278, 238] width 529 height 17
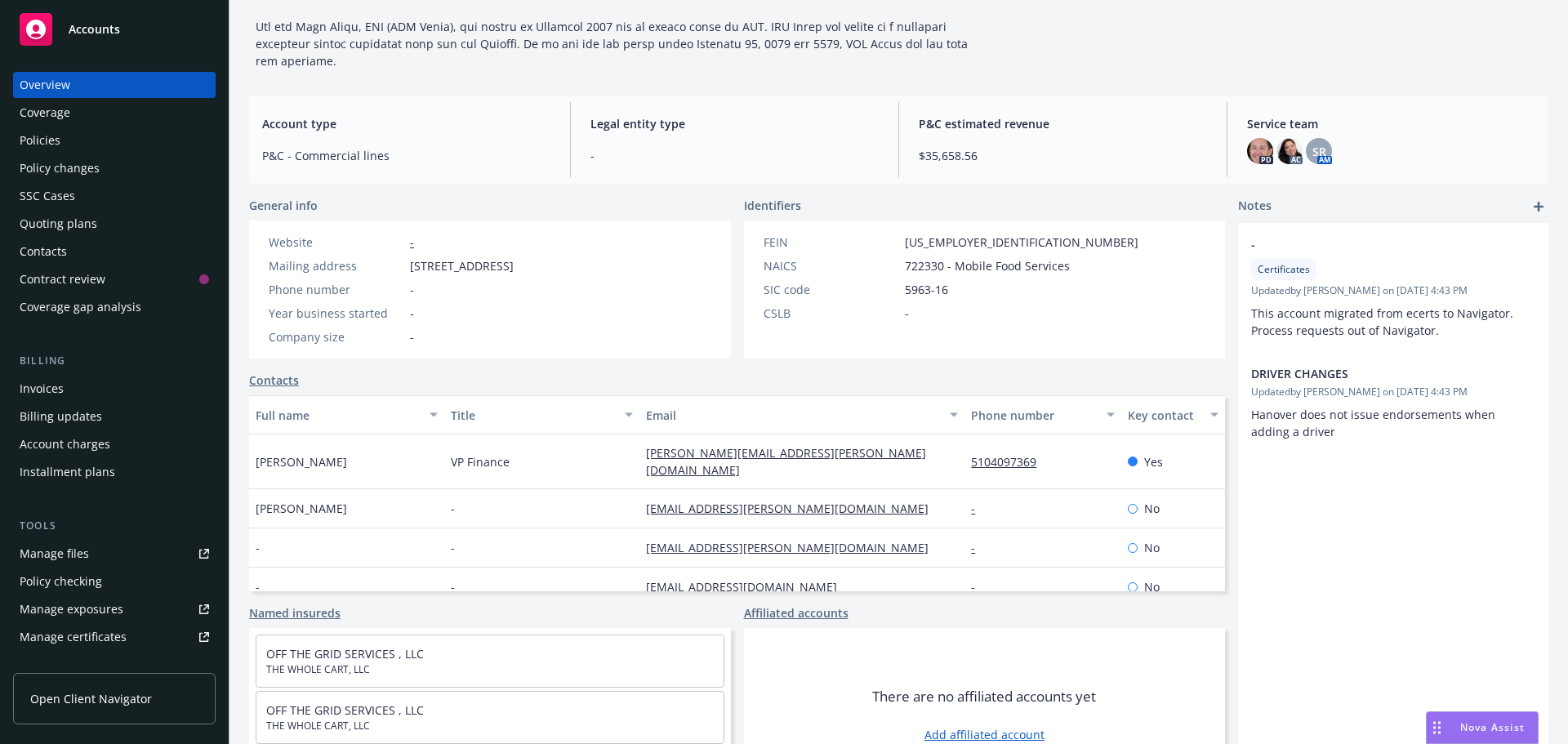
scroll to position [400, 0]
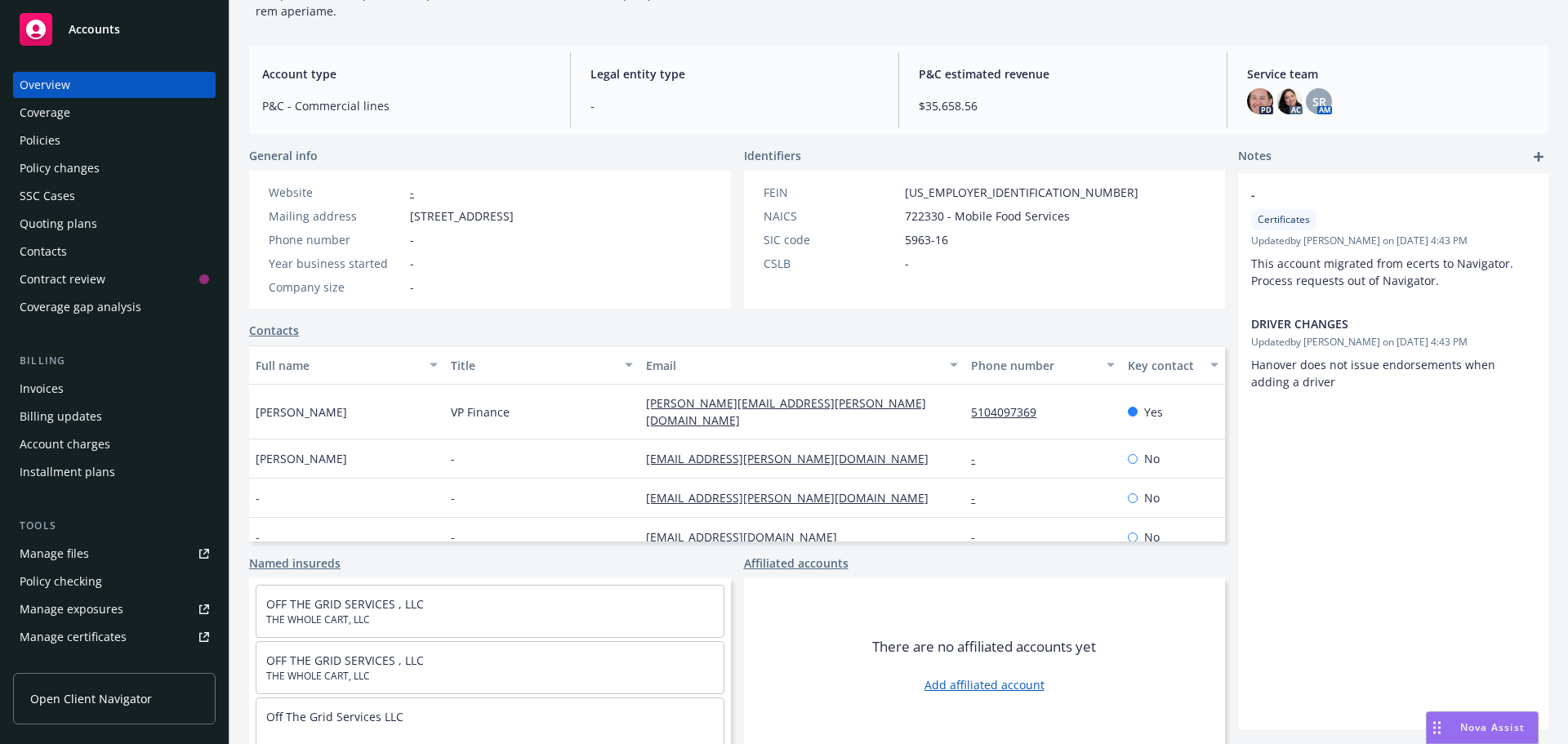
click at [1488, 721] on div "Nova Assist" at bounding box center [1481, 728] width 111 height 31
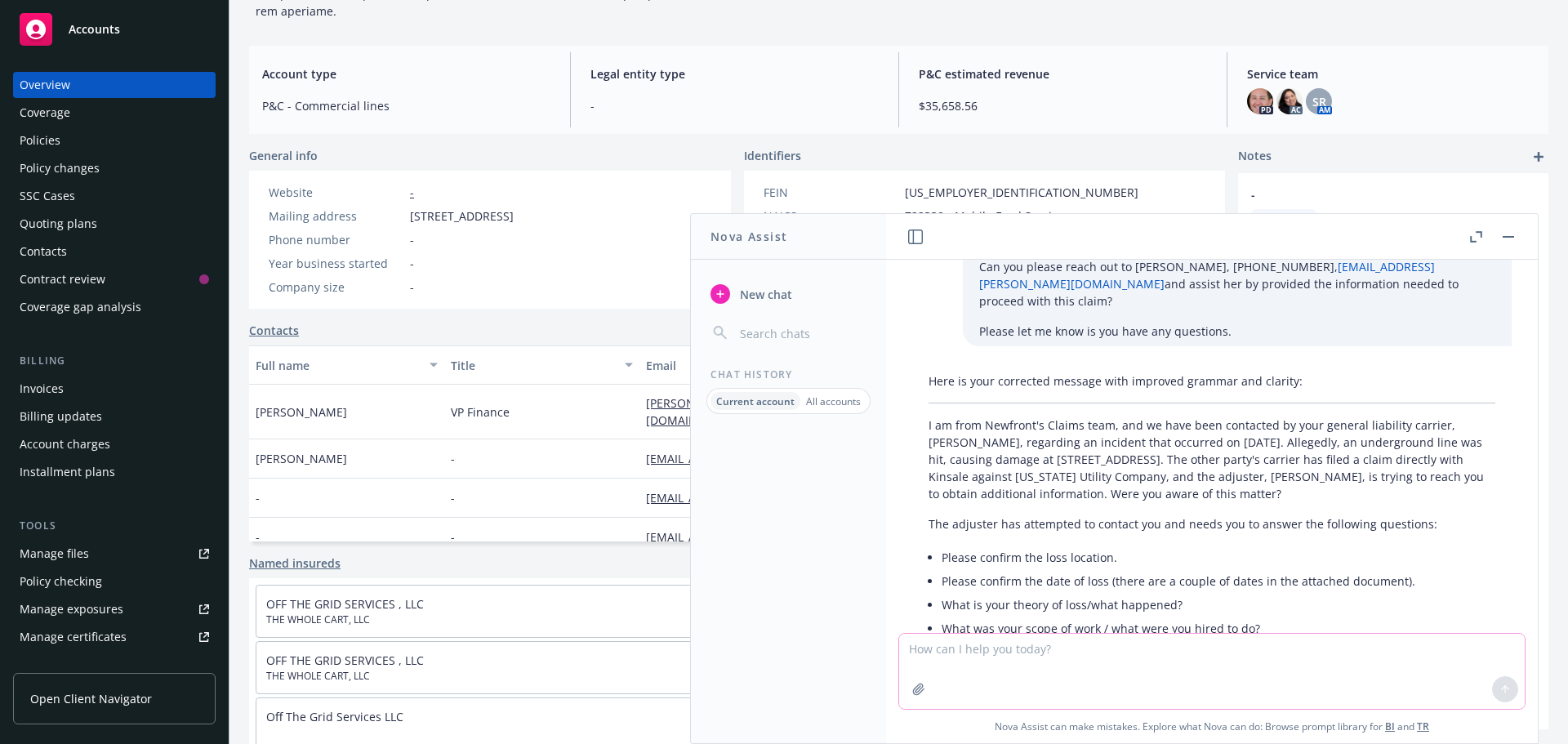
click at [1134, 663] on textarea at bounding box center [1212, 672] width 625 height 75
paste textarea "Hi [PERSON_NAME], Thank you fro the information. Who do yoy have as the insred'…"
type textarea "Hi [PERSON_NAME], Thank you fro the information. Who do yoy have as the insred'…"
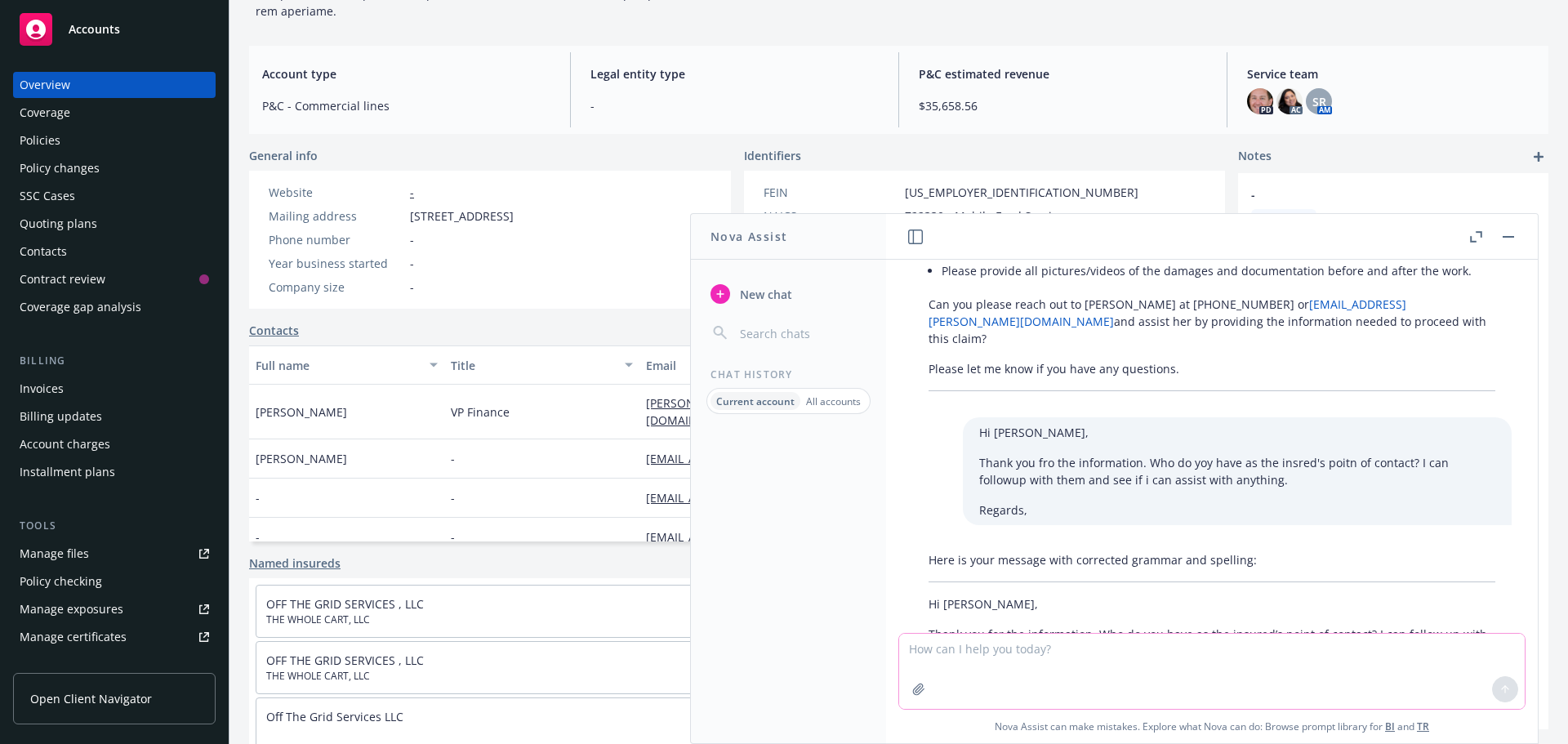
scroll to position [915, 0]
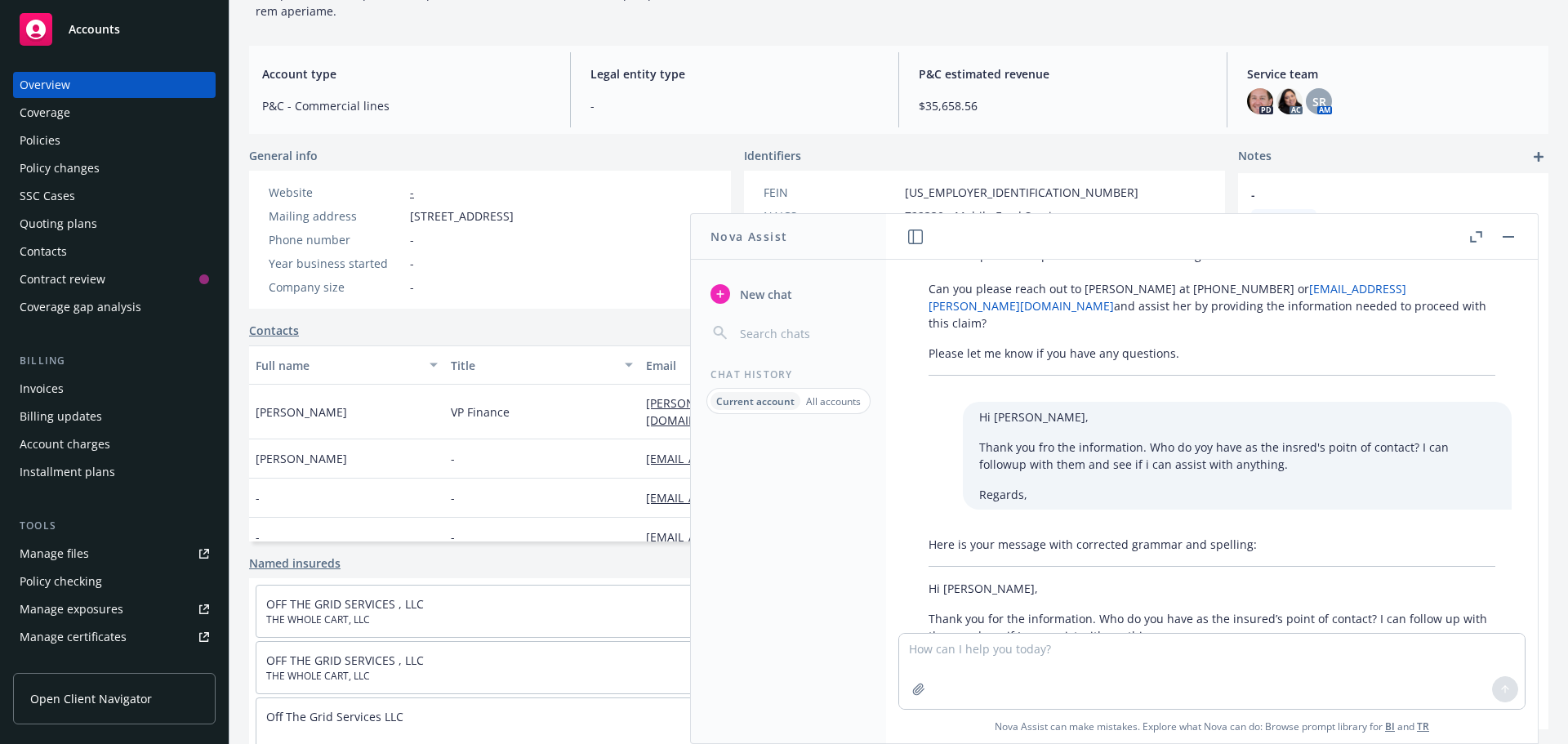
drag, startPoint x: 986, startPoint y: 589, endPoint x: 889, endPoint y: 519, distance: 119.6
click at [889, 519] on div "correct grammar: Of course! Please provide the sentence or text you’d like me t…" at bounding box center [1211, 446] width 651 height 373
copy div "Hi [PERSON_NAME], Thank you for the information. Who do you have as the insured…"
